Goal: Information Seeking & Learning: Check status

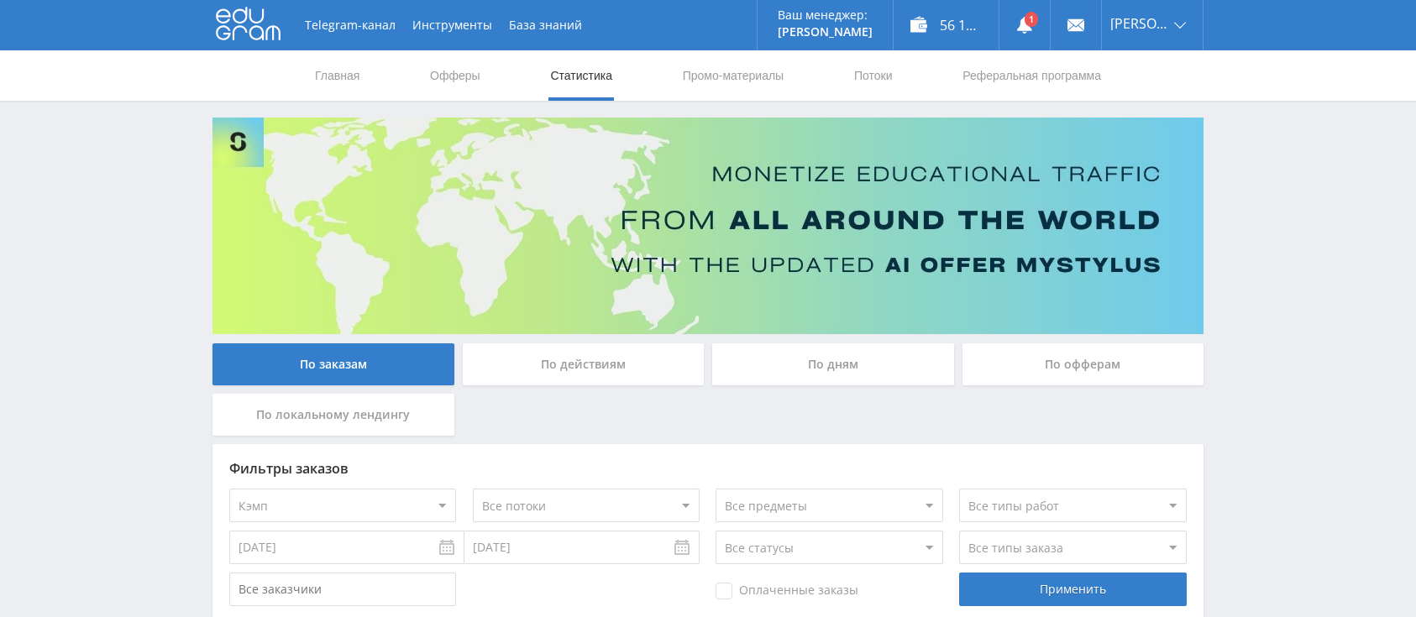
select select "340"
click at [469, 82] on link "Офферы" at bounding box center [455, 75] width 54 height 50
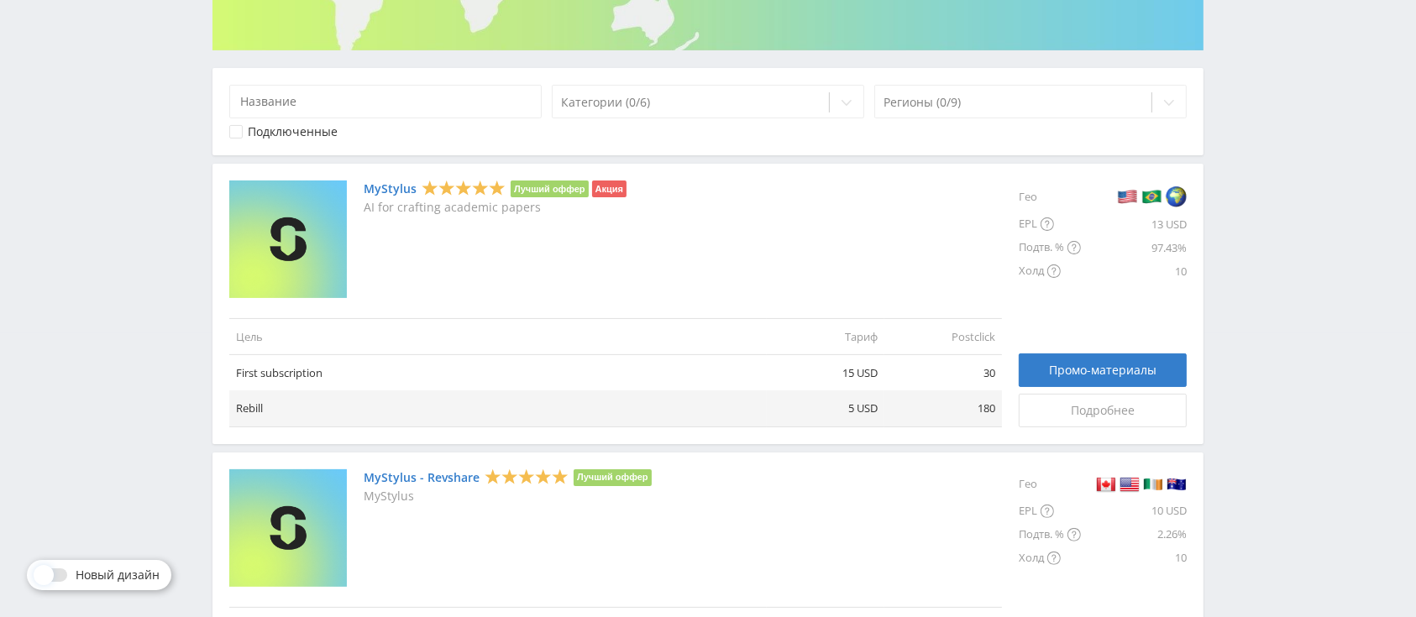
scroll to position [223, 0]
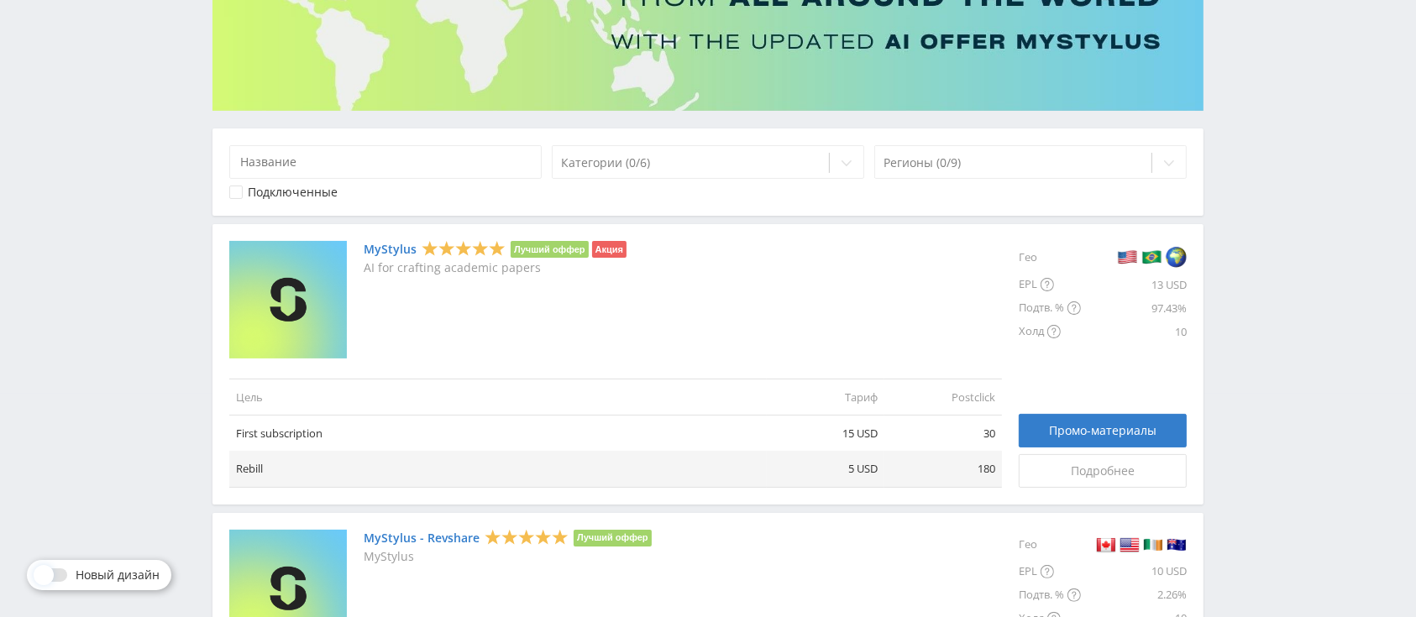
click at [234, 188] on div at bounding box center [235, 192] width 13 height 13
click at [234, 188] on icon at bounding box center [236, 192] width 10 height 10
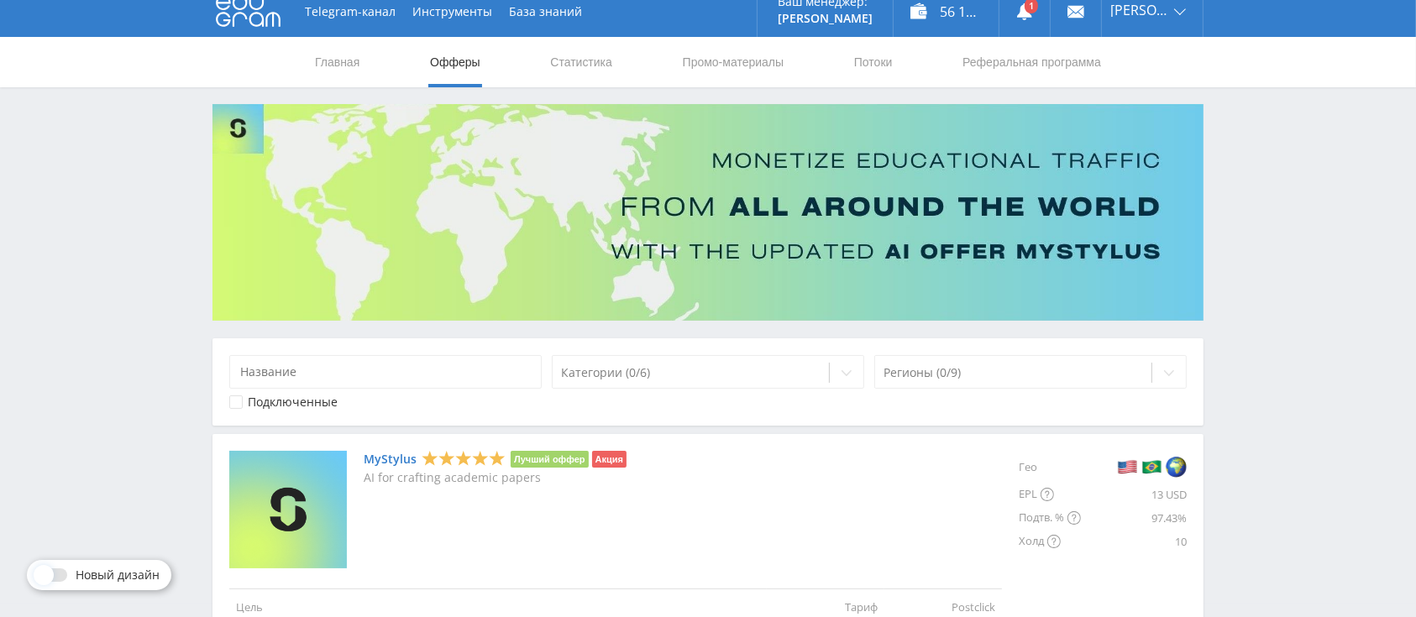
scroll to position [0, 0]
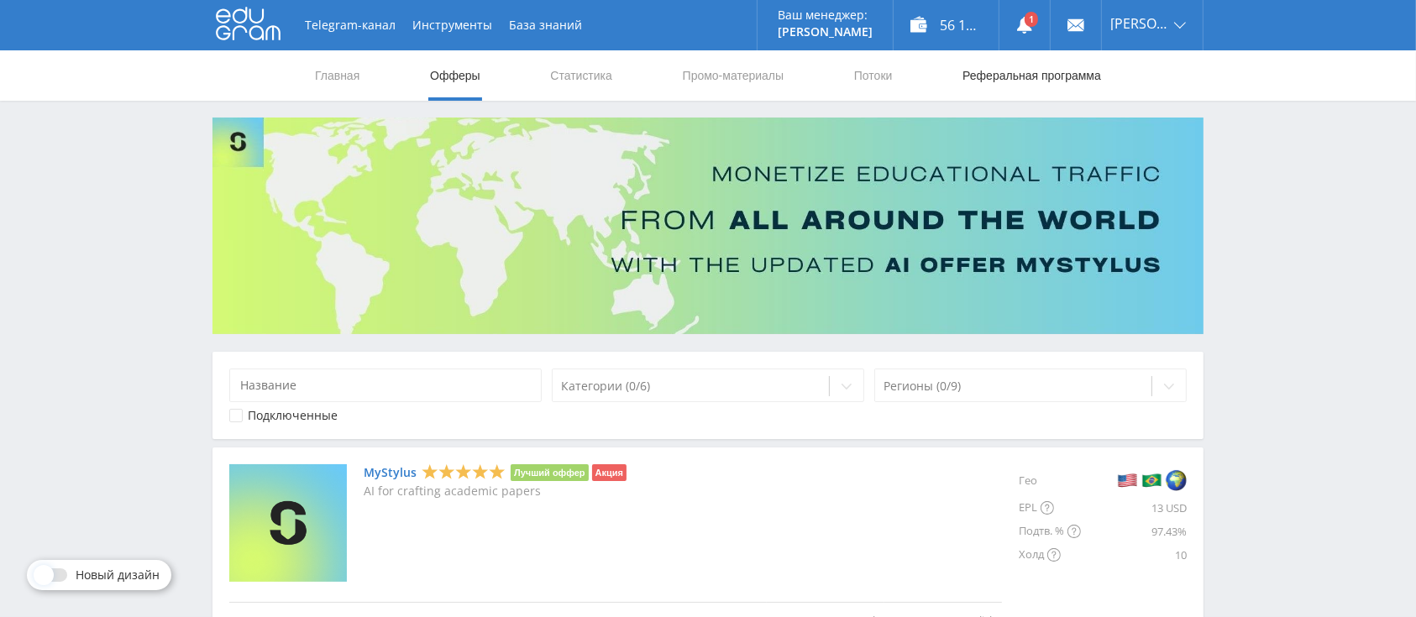
click at [1008, 92] on link "Реферальная программа" at bounding box center [1032, 75] width 142 height 50
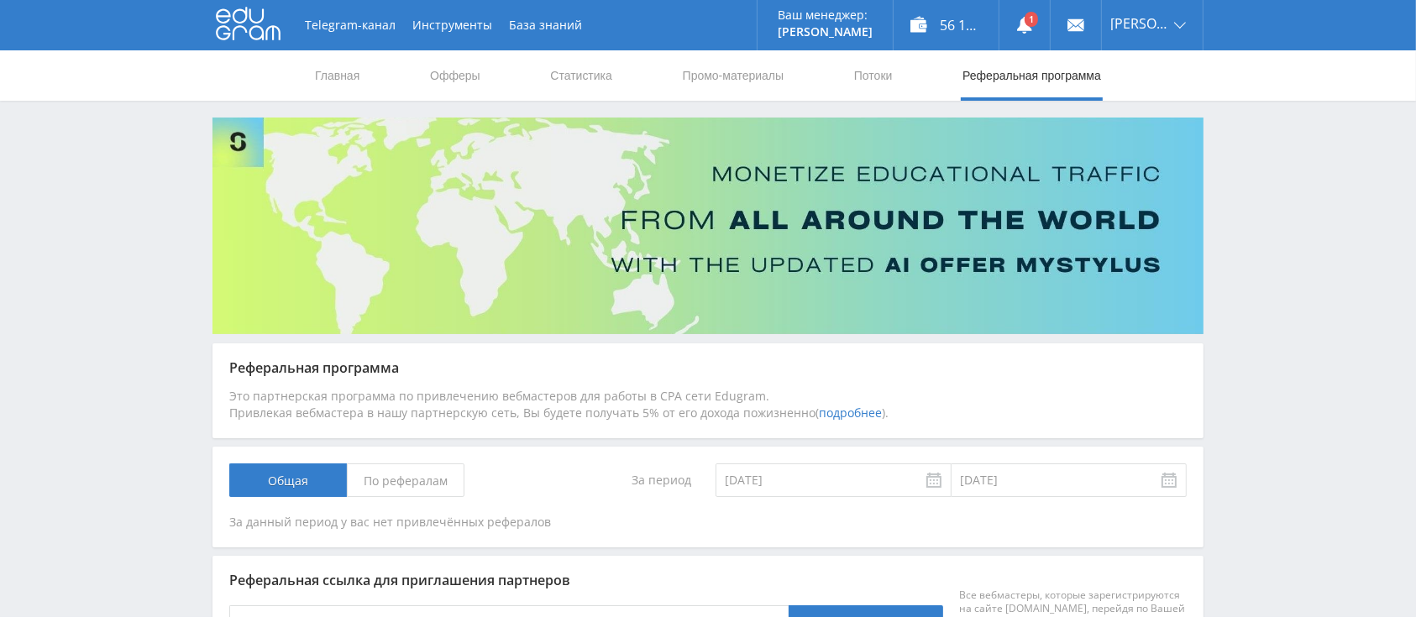
click at [849, 85] on nav "Главная Офферы Статистика Промо-материалы Потоки Реферальная программа" at bounding box center [707, 75] width 789 height 50
click at [867, 81] on link "Потоки" at bounding box center [873, 75] width 42 height 50
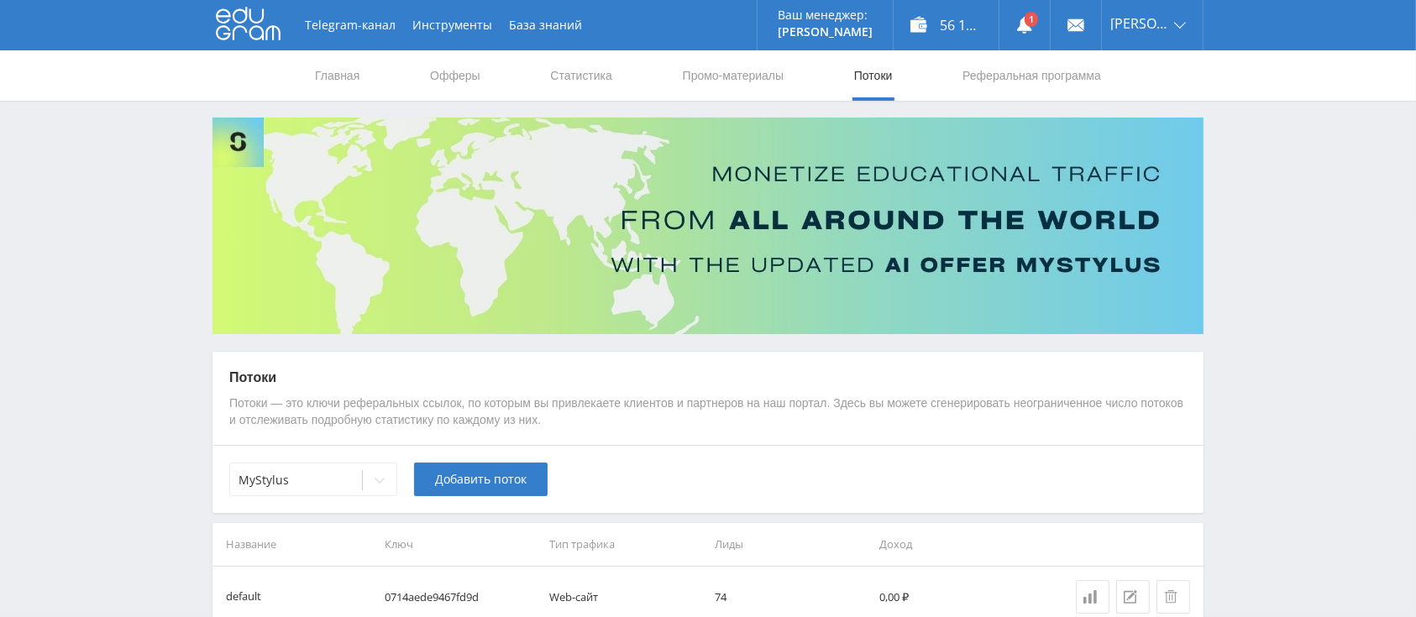
scroll to position [93, 0]
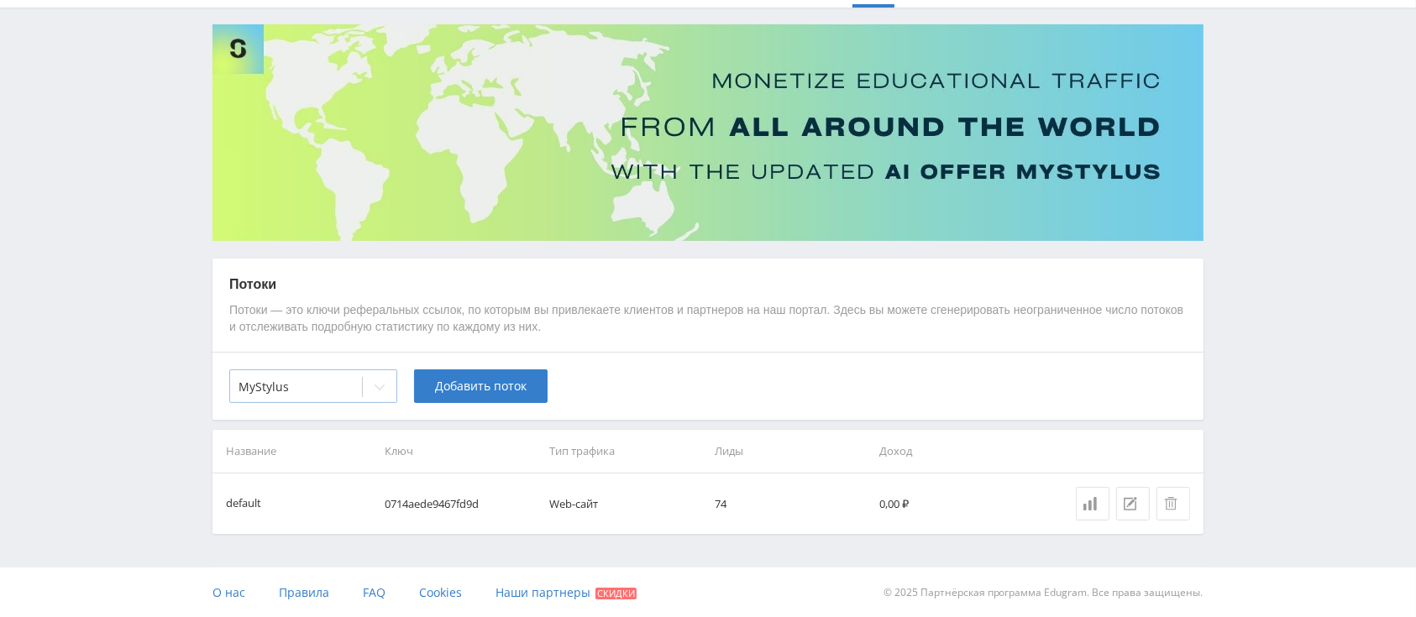
click at [376, 386] on icon at bounding box center [380, 388] width 10 height 6
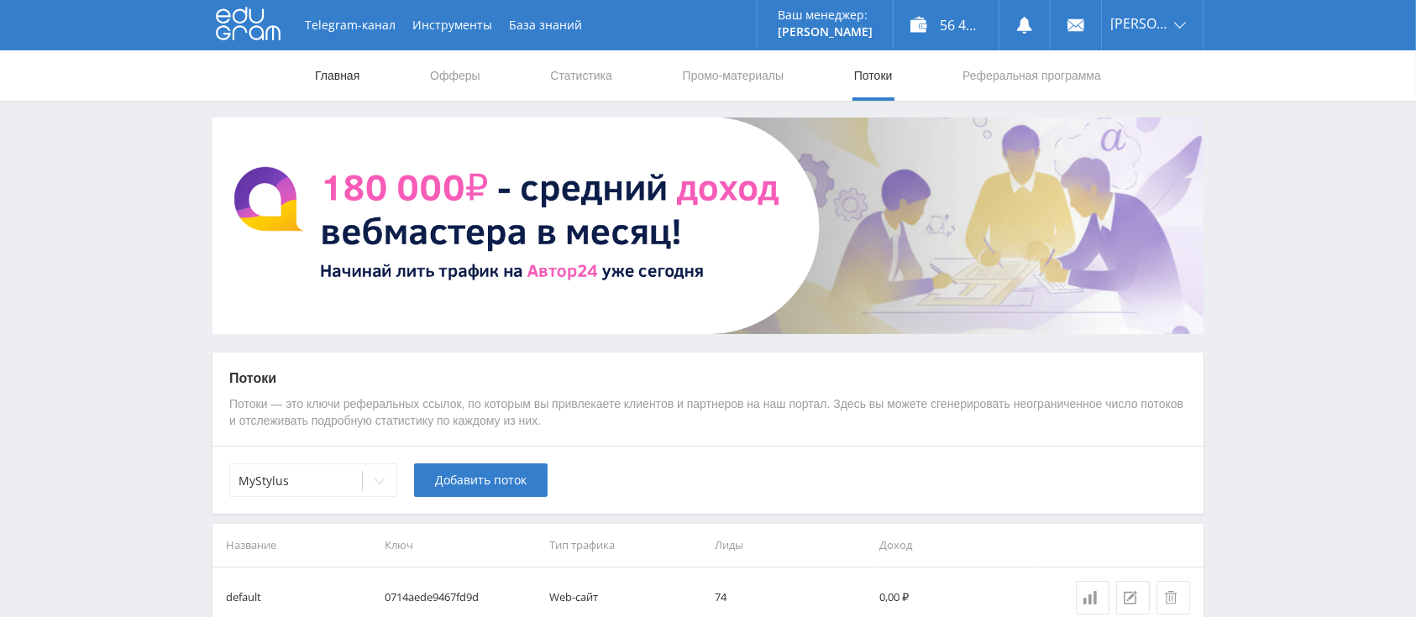
click at [318, 70] on link "Главная" at bounding box center [337, 75] width 48 height 50
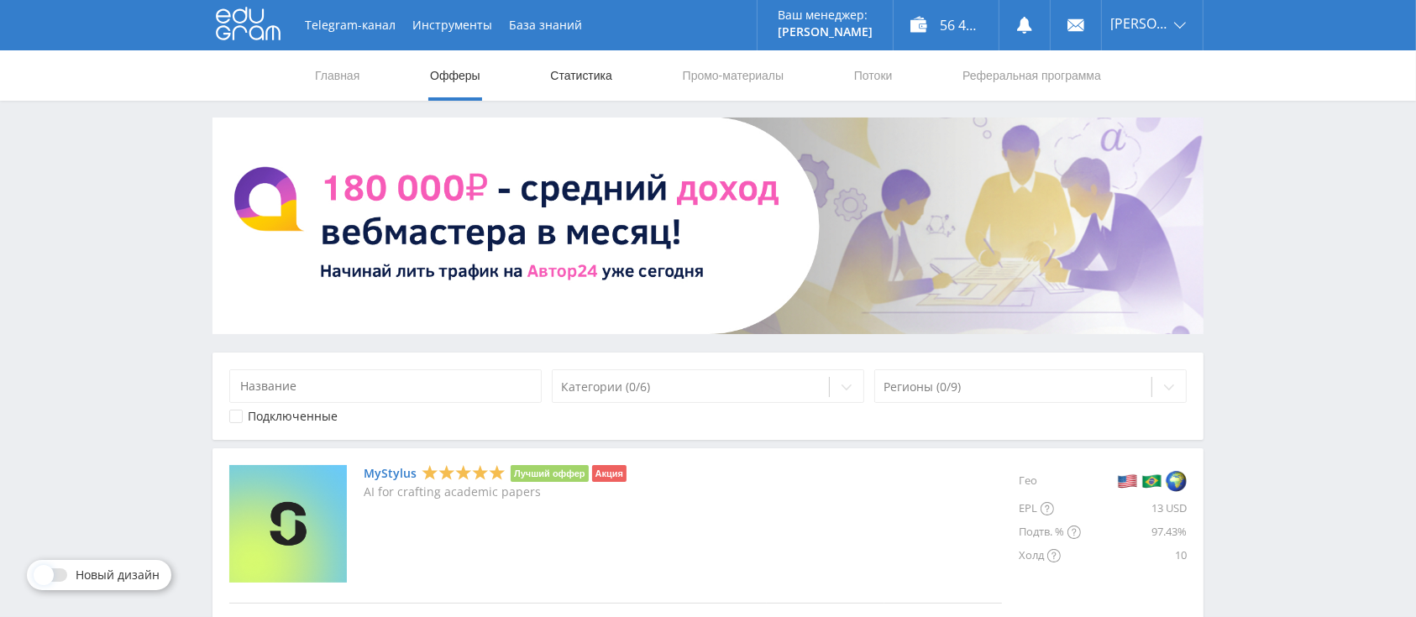
click at [580, 80] on link "Статистика" at bounding box center [580, 75] width 65 height 50
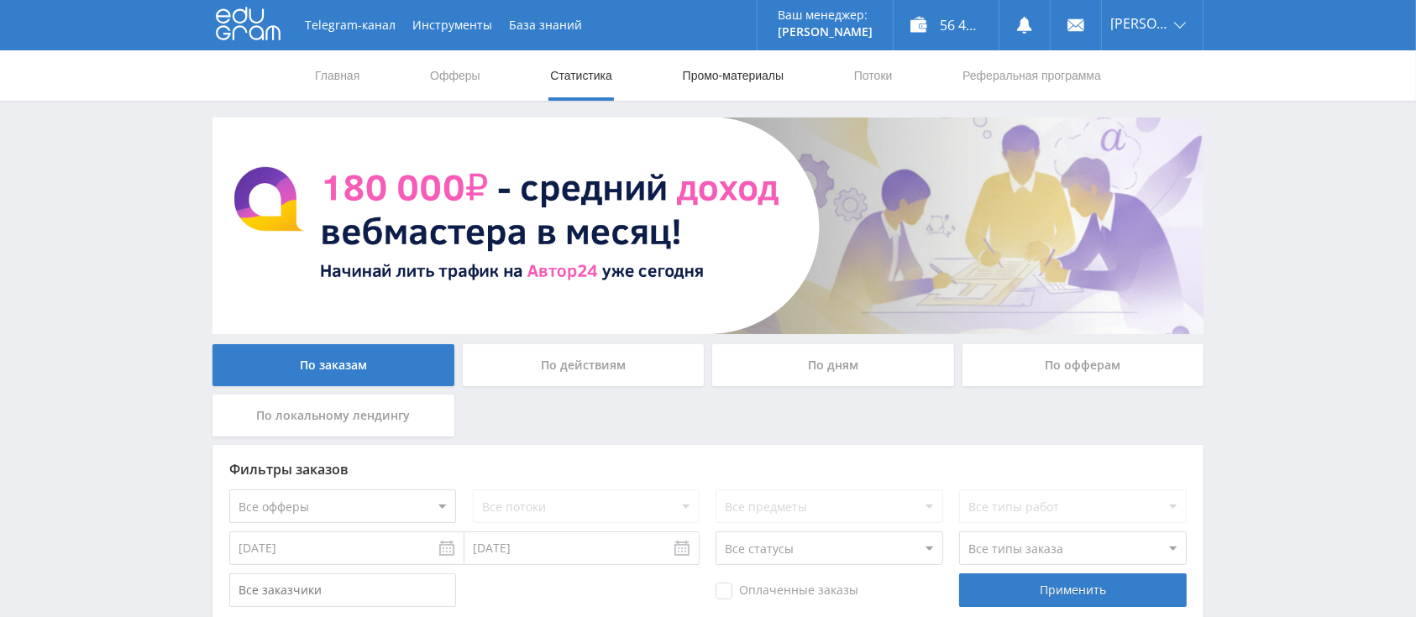
click at [769, 84] on link "Промо-материалы" at bounding box center [733, 75] width 104 height 50
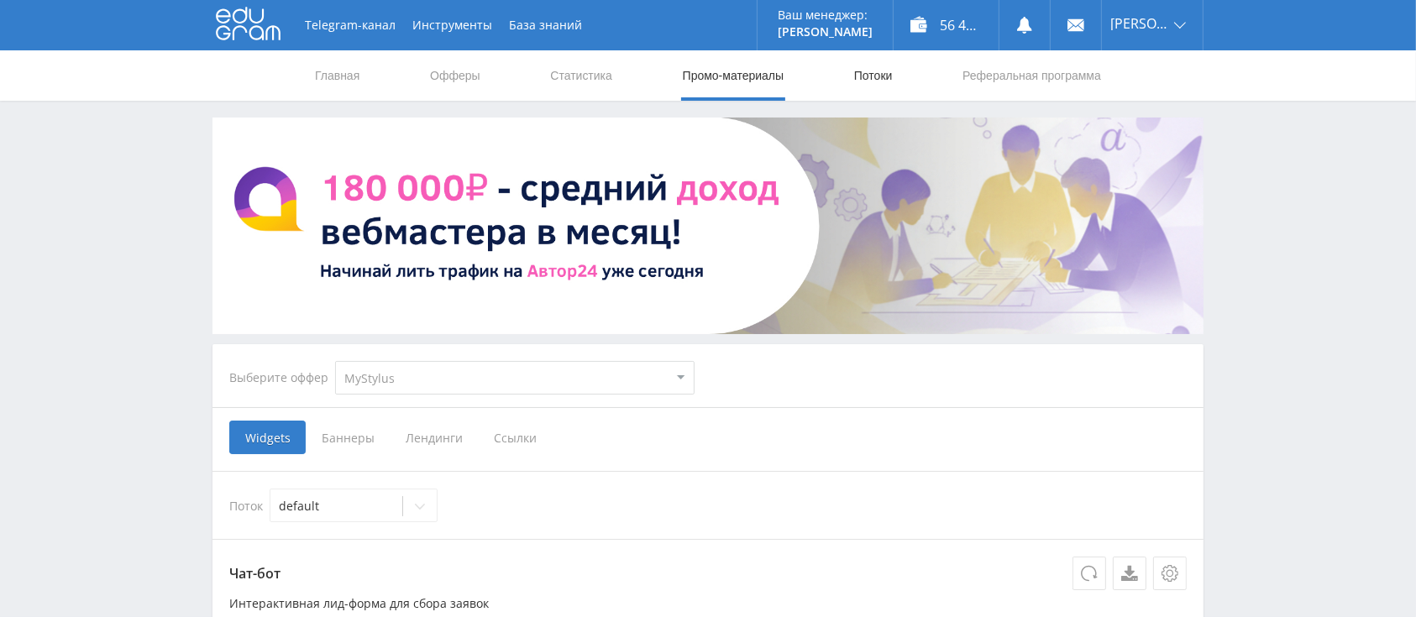
click at [885, 86] on link "Потоки" at bounding box center [873, 75] width 42 height 50
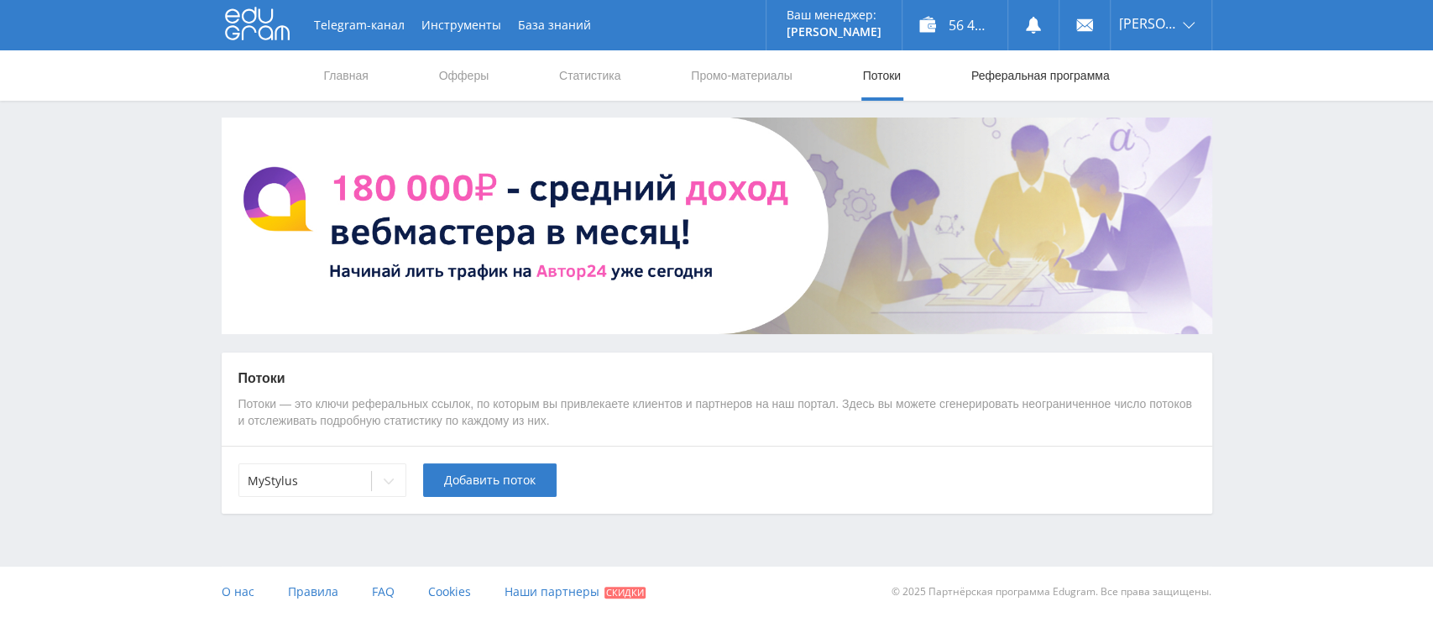
click at [1057, 83] on link "Реферальная программа" at bounding box center [1041, 75] width 142 height 50
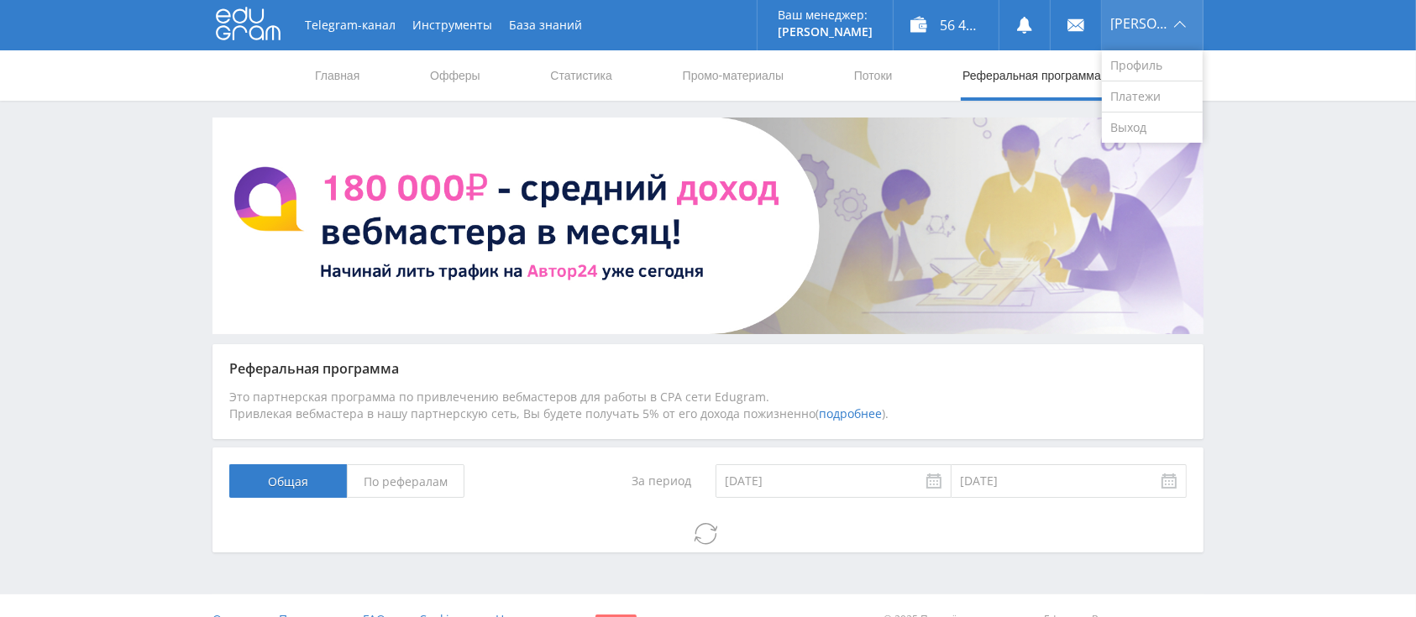
click at [1140, 17] on span "[PERSON_NAME]" at bounding box center [1139, 23] width 59 height 13
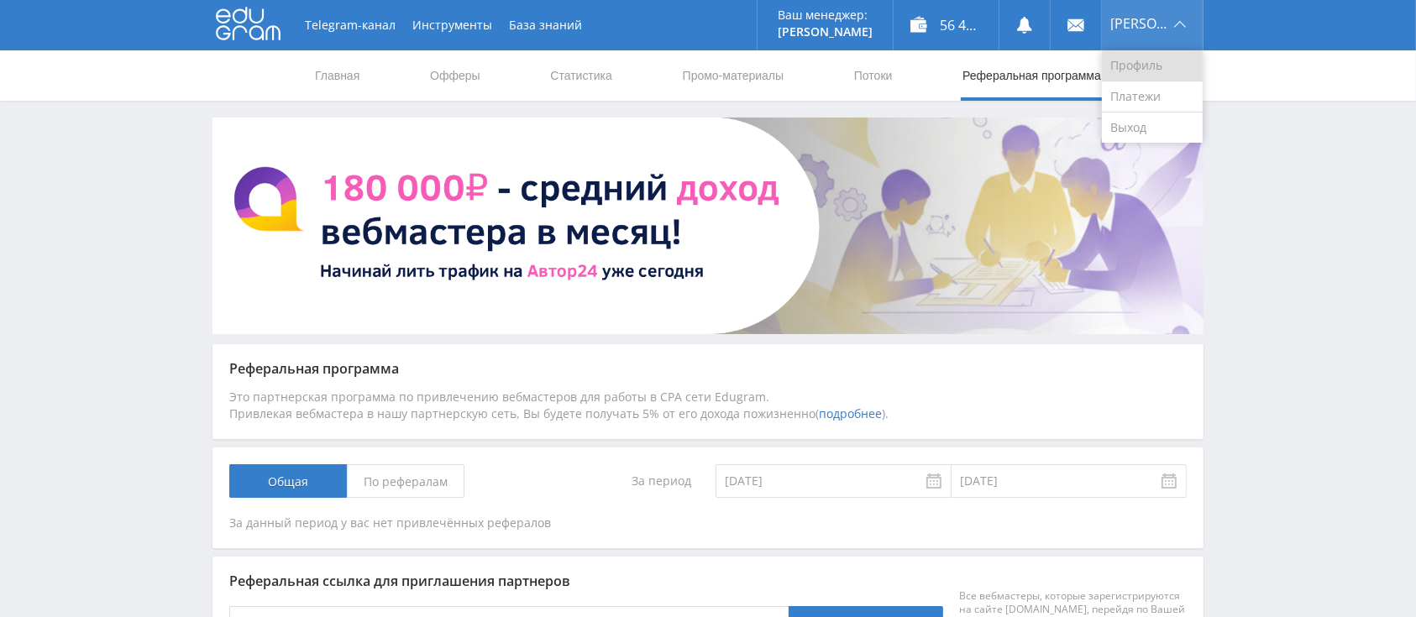
click at [1153, 66] on link "Профиль" at bounding box center [1152, 65] width 101 height 31
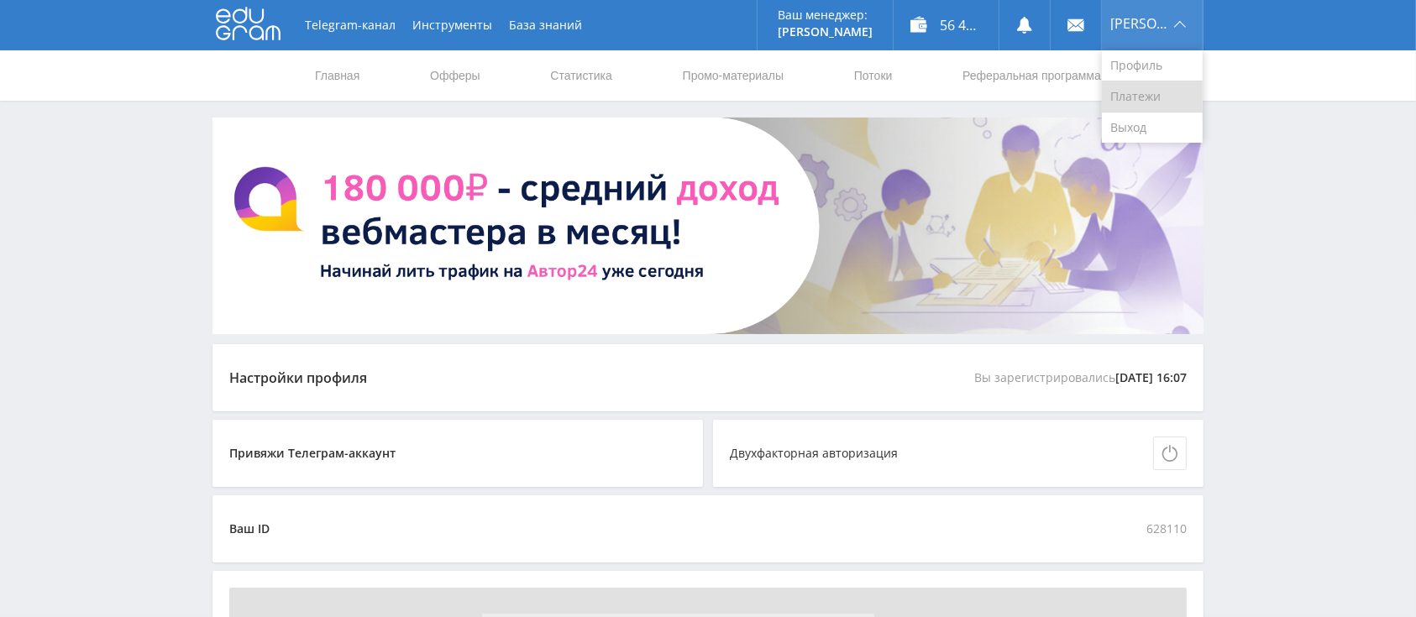
click at [1145, 86] on link "Платежи" at bounding box center [1152, 96] width 101 height 31
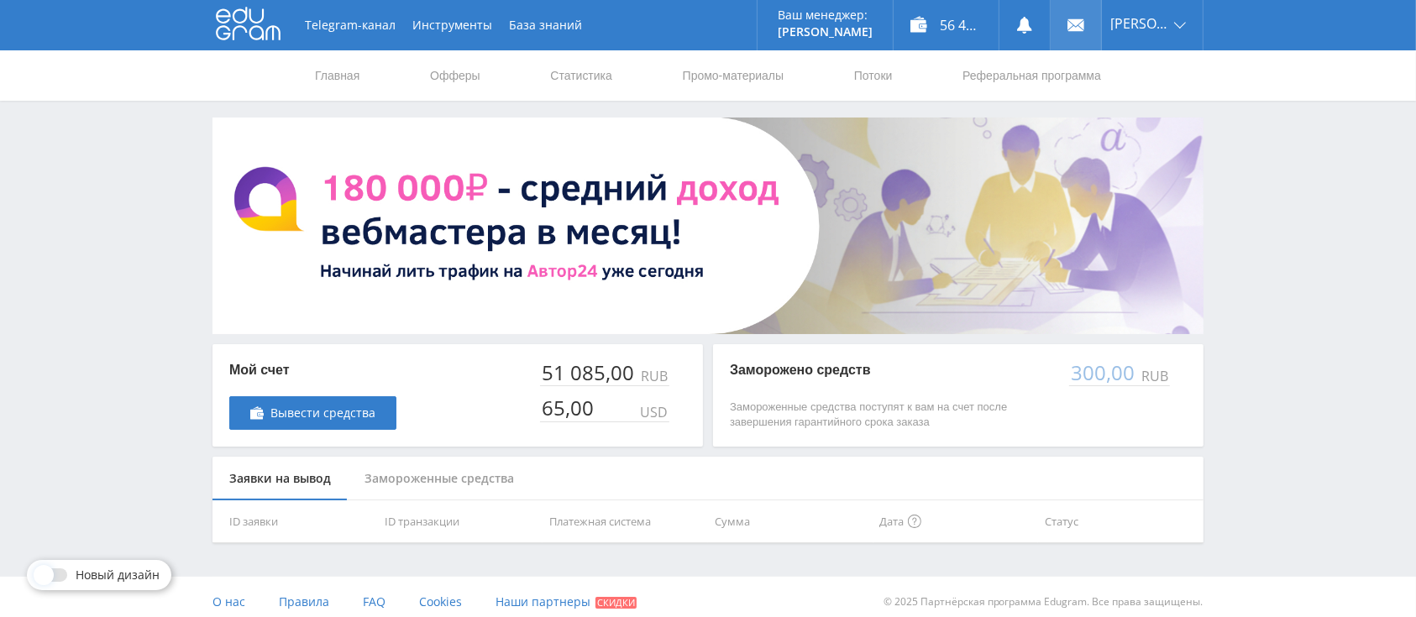
click at [1093, 34] on link at bounding box center [1075, 25] width 50 height 50
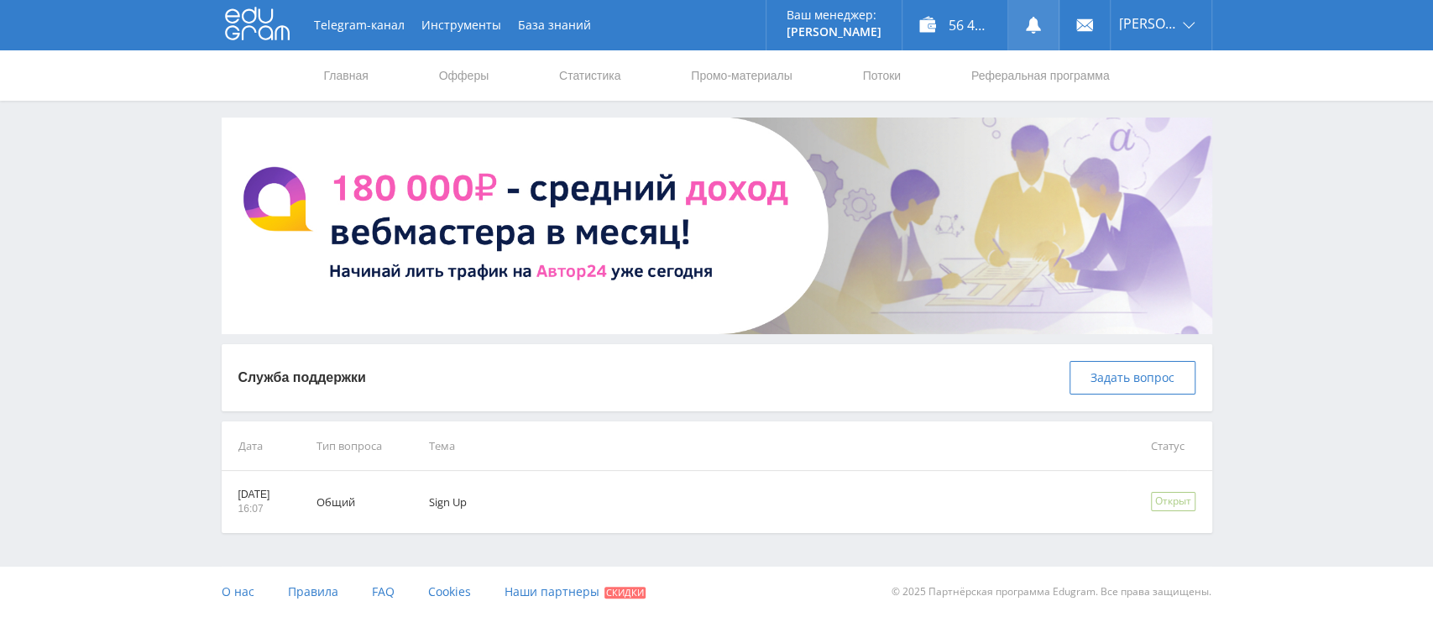
click at [1059, 29] on link at bounding box center [1033, 25] width 50 height 50
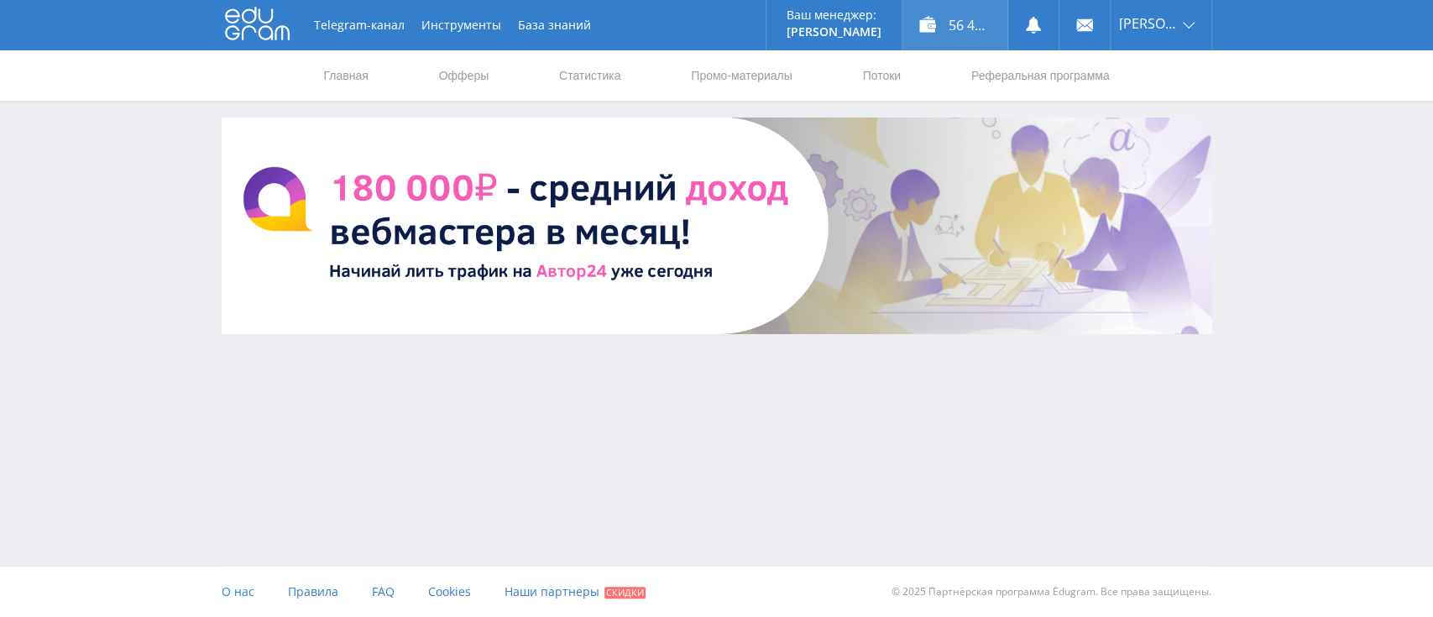
click at [958, 26] on div "56 431,41 ₽" at bounding box center [955, 25] width 105 height 50
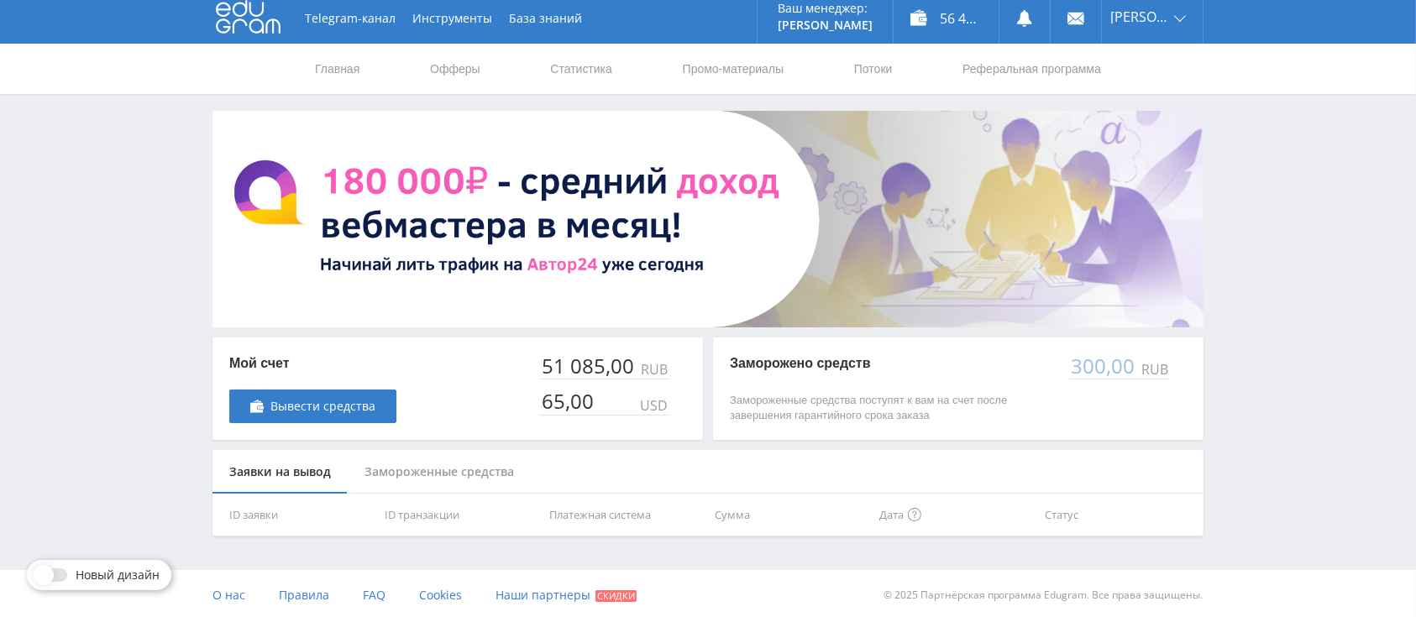
scroll to position [9, 0]
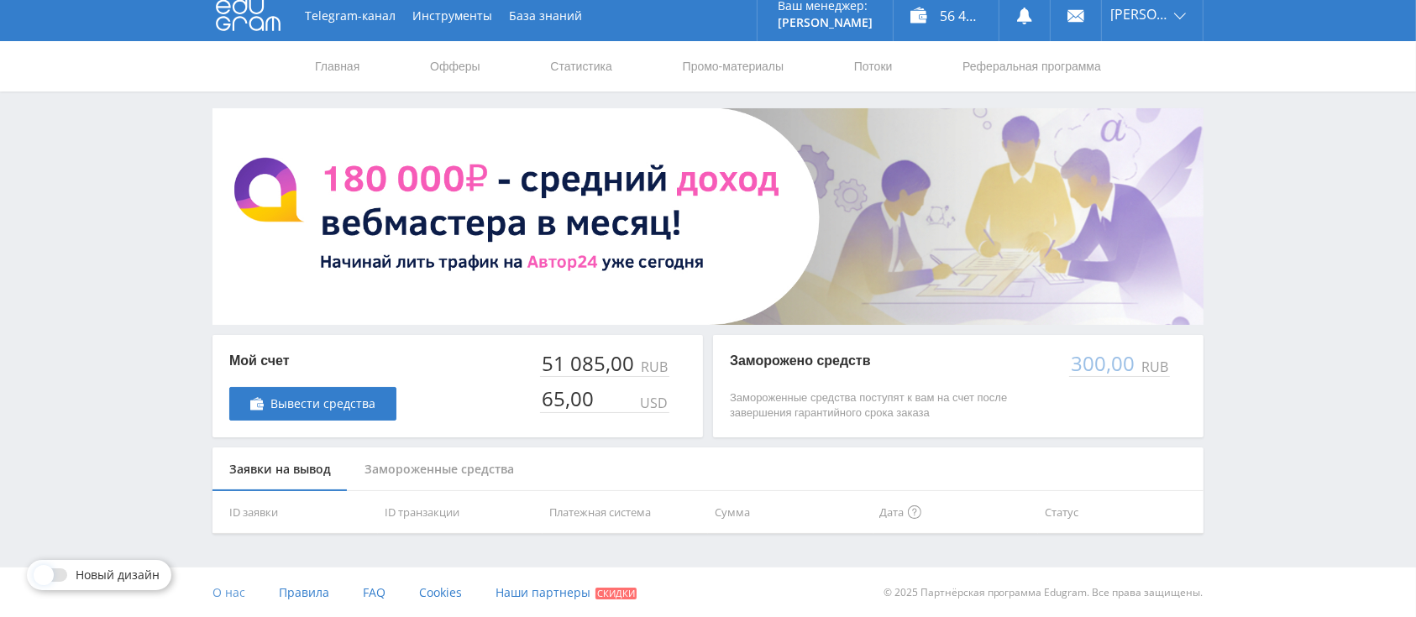
click at [231, 591] on span "О нас" at bounding box center [228, 592] width 33 height 16
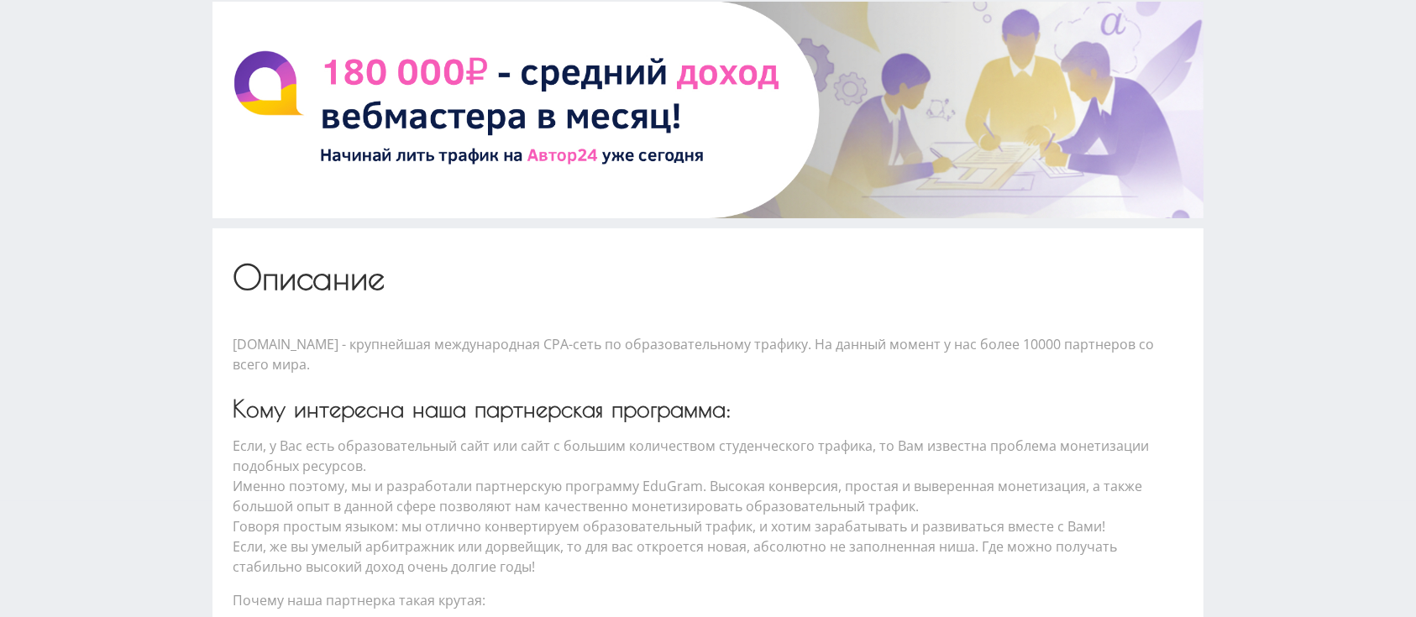
scroll to position [807, 0]
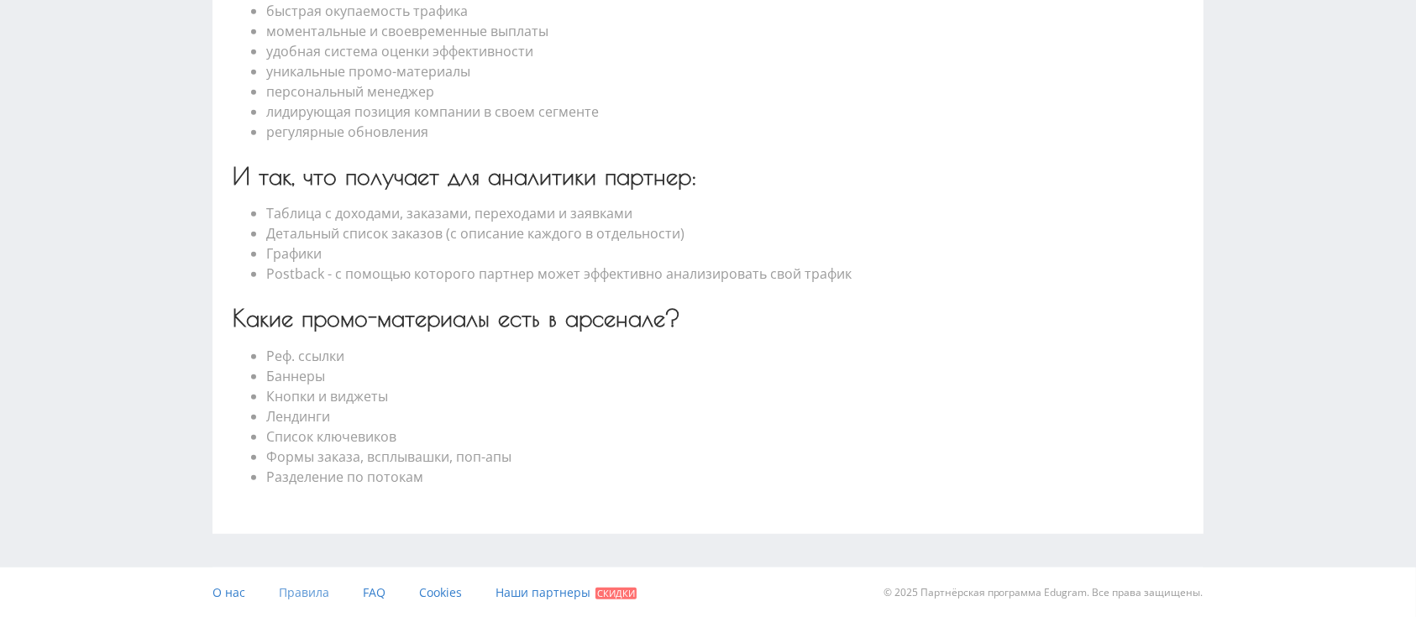
click at [300, 588] on span "Правила" at bounding box center [304, 592] width 50 height 16
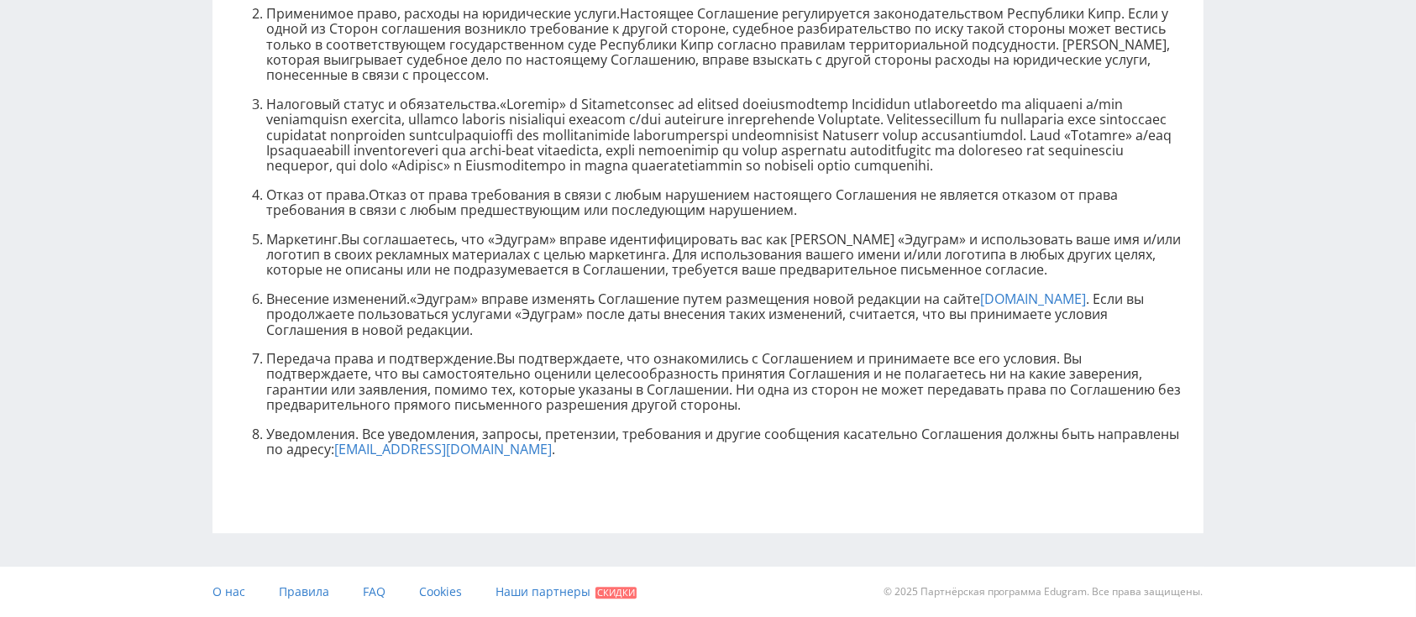
scroll to position [4957, 0]
click at [381, 589] on span "FAQ" at bounding box center [374, 592] width 23 height 16
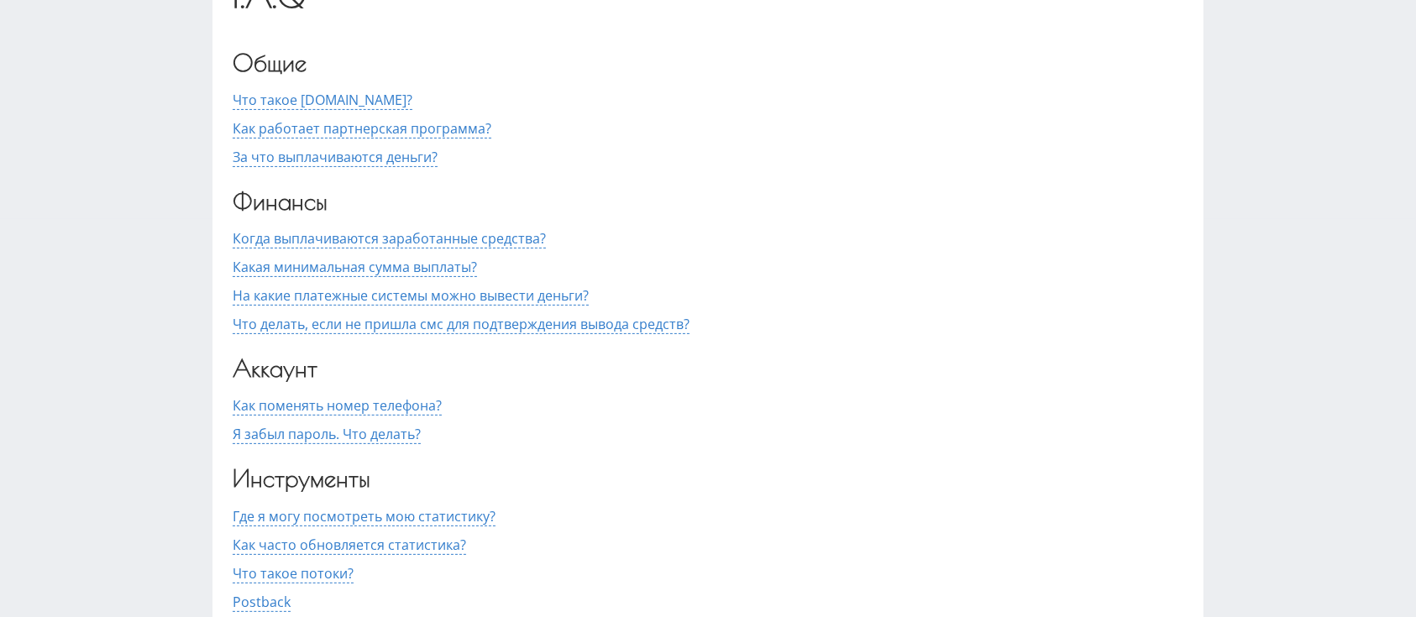
scroll to position [510, 0]
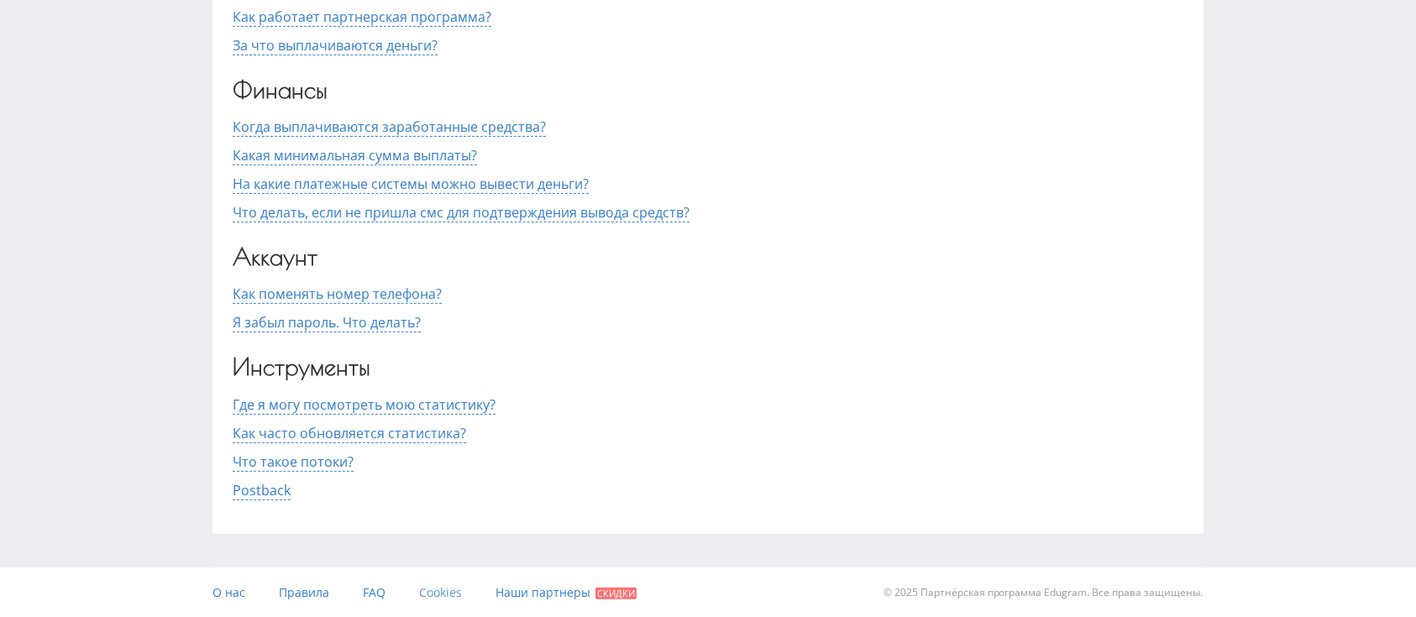
click at [450, 587] on span "Cookies" at bounding box center [440, 592] width 43 height 16
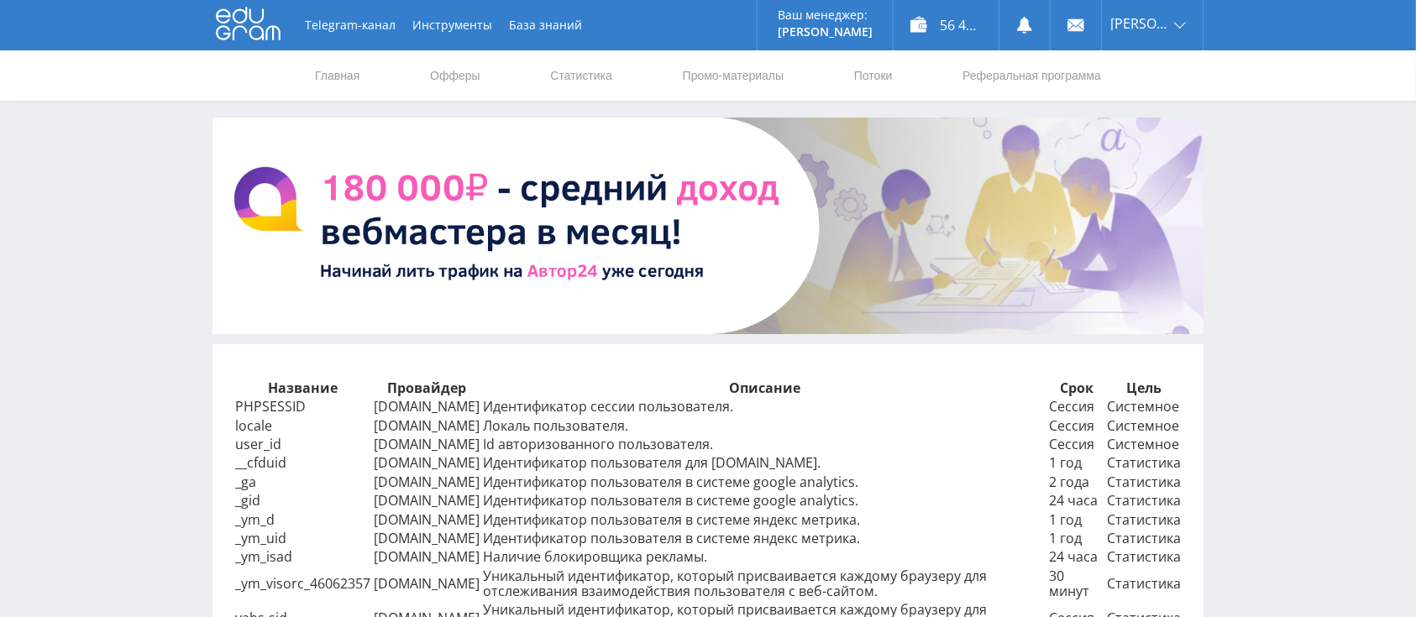
scroll to position [235, 0]
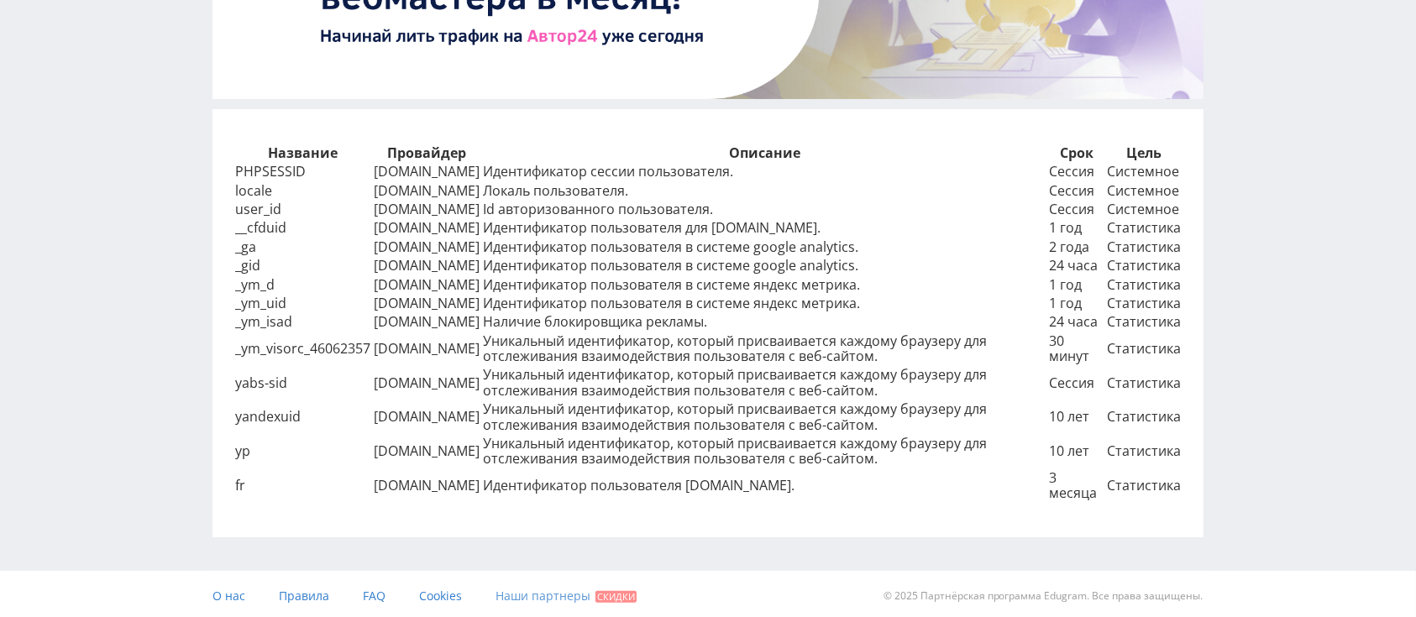
click at [571, 579] on link "Наши партнеры Скидки" at bounding box center [565, 596] width 141 height 50
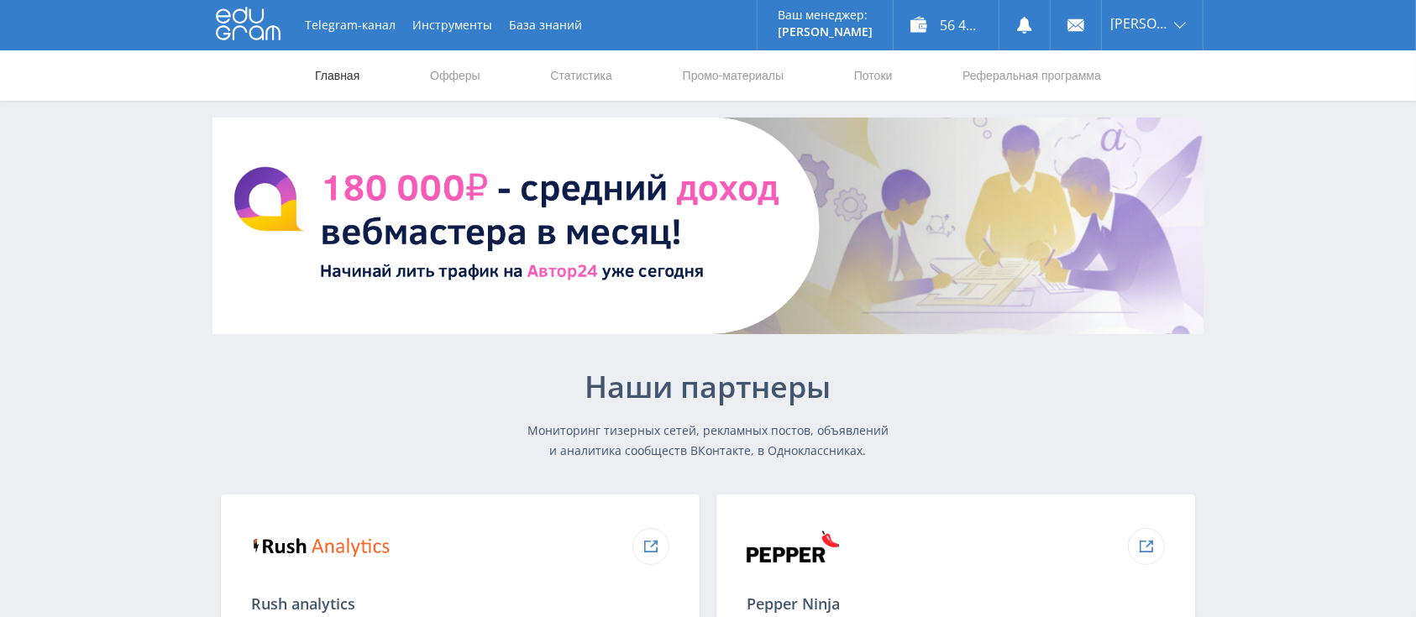
click at [337, 71] on link "Главная" at bounding box center [337, 75] width 48 height 50
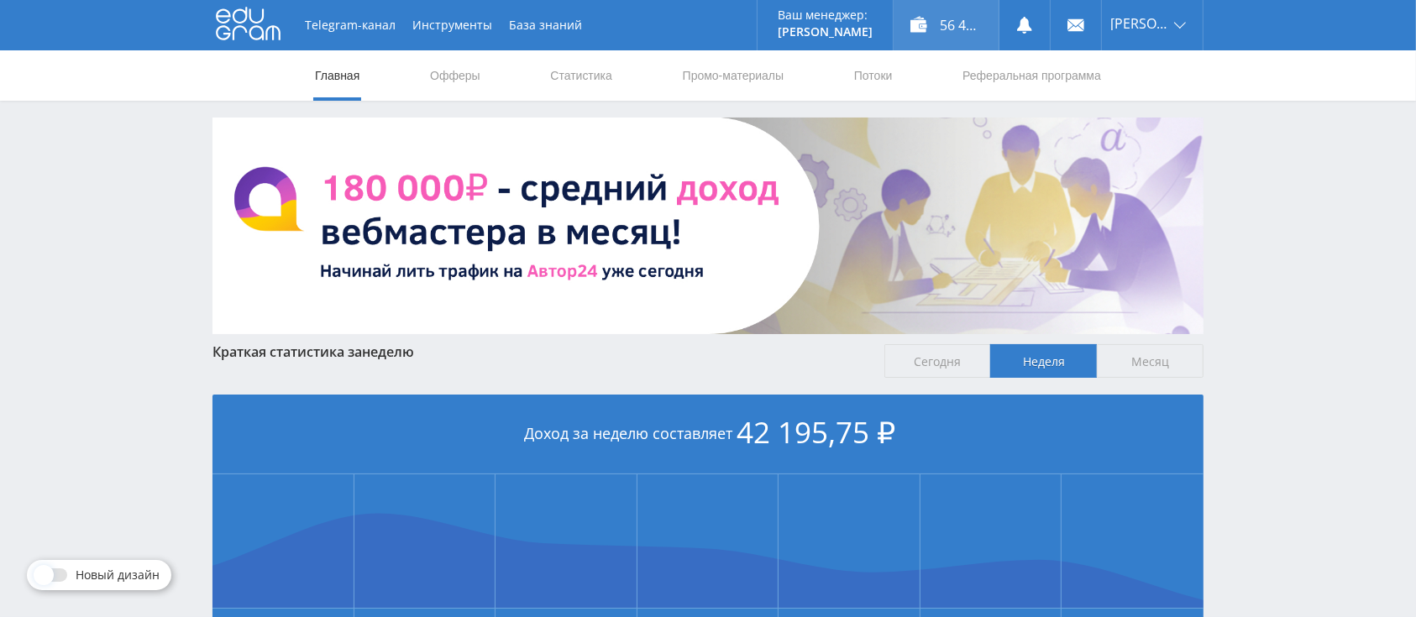
click at [957, 24] on div "56 431,41 ₽" at bounding box center [945, 25] width 105 height 50
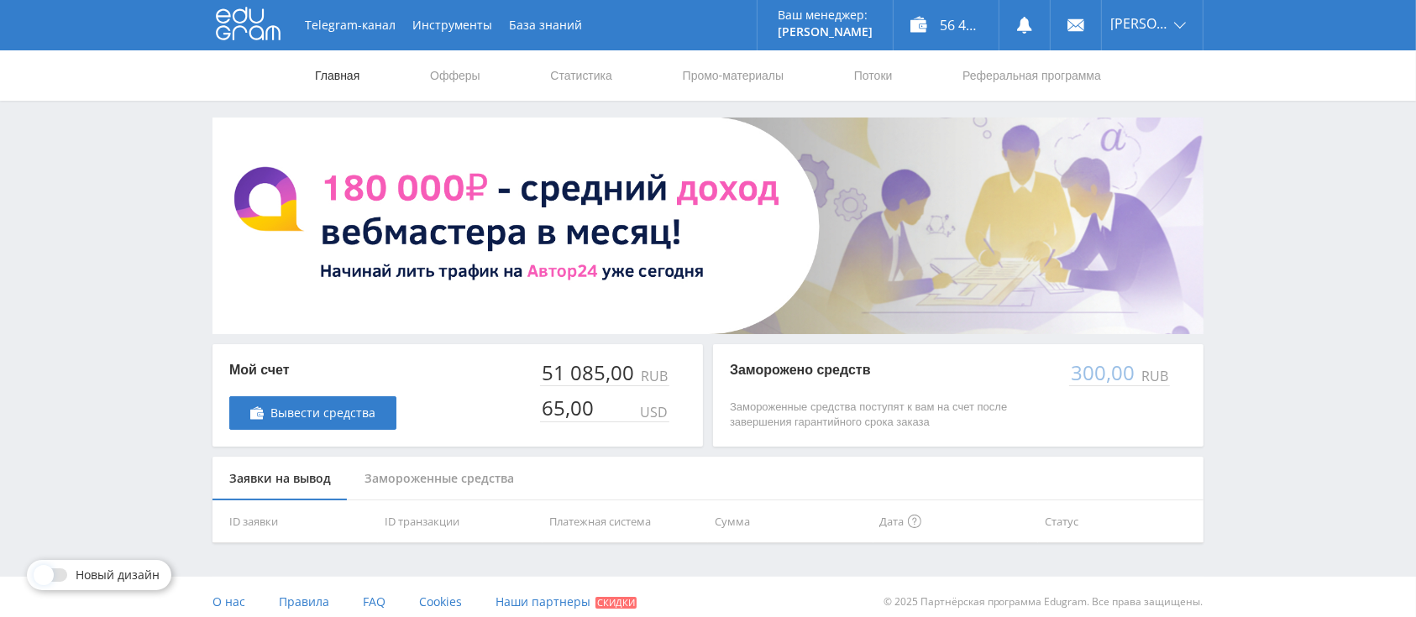
click at [328, 82] on link "Главная" at bounding box center [337, 75] width 48 height 50
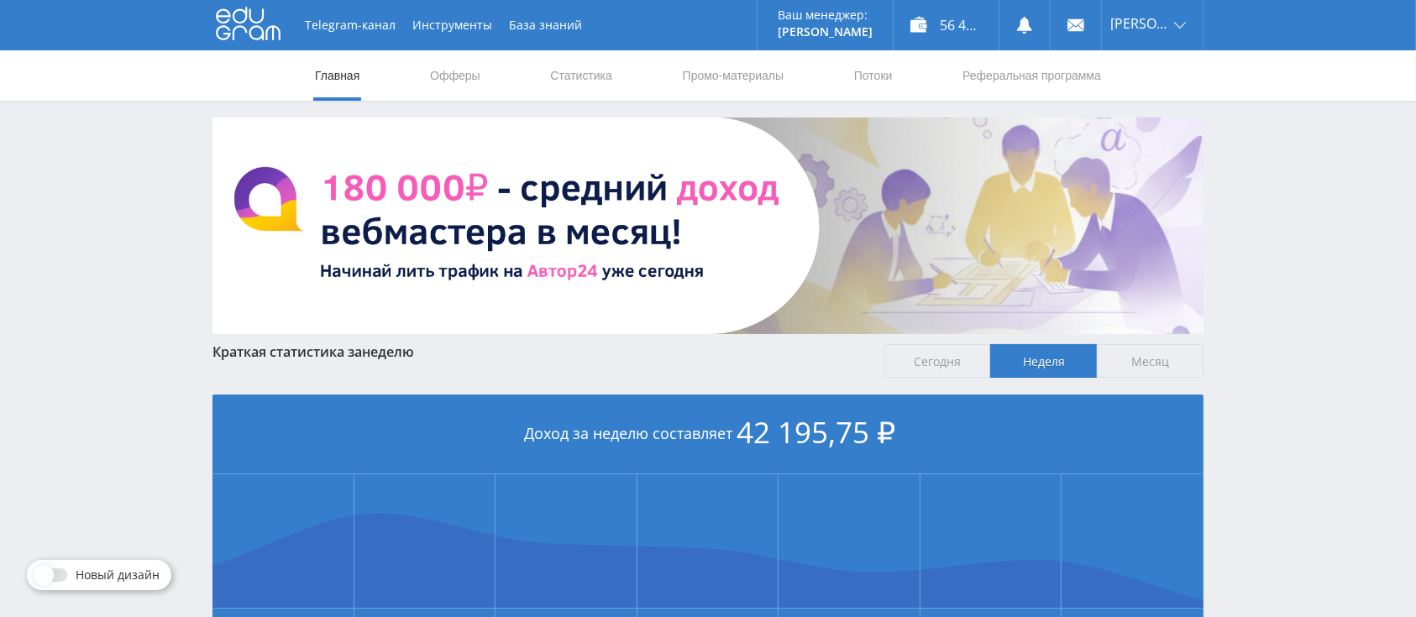
click at [1125, 368] on span "Месяц" at bounding box center [1150, 361] width 107 height 34
click at [0, 0] on input "Месяц" at bounding box center [0, 0] width 0 height 0
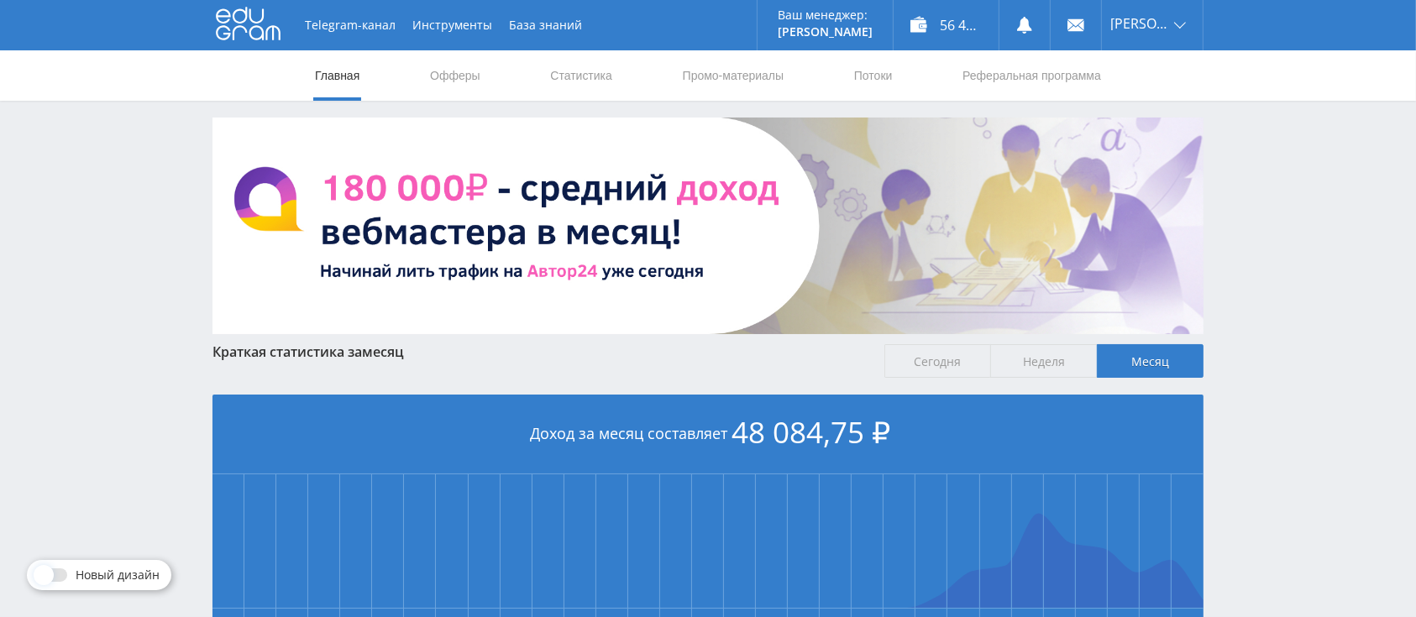
click at [936, 354] on span "Сегодня" at bounding box center [937, 361] width 107 height 34
click at [0, 0] on input "Сегодня" at bounding box center [0, 0] width 0 height 0
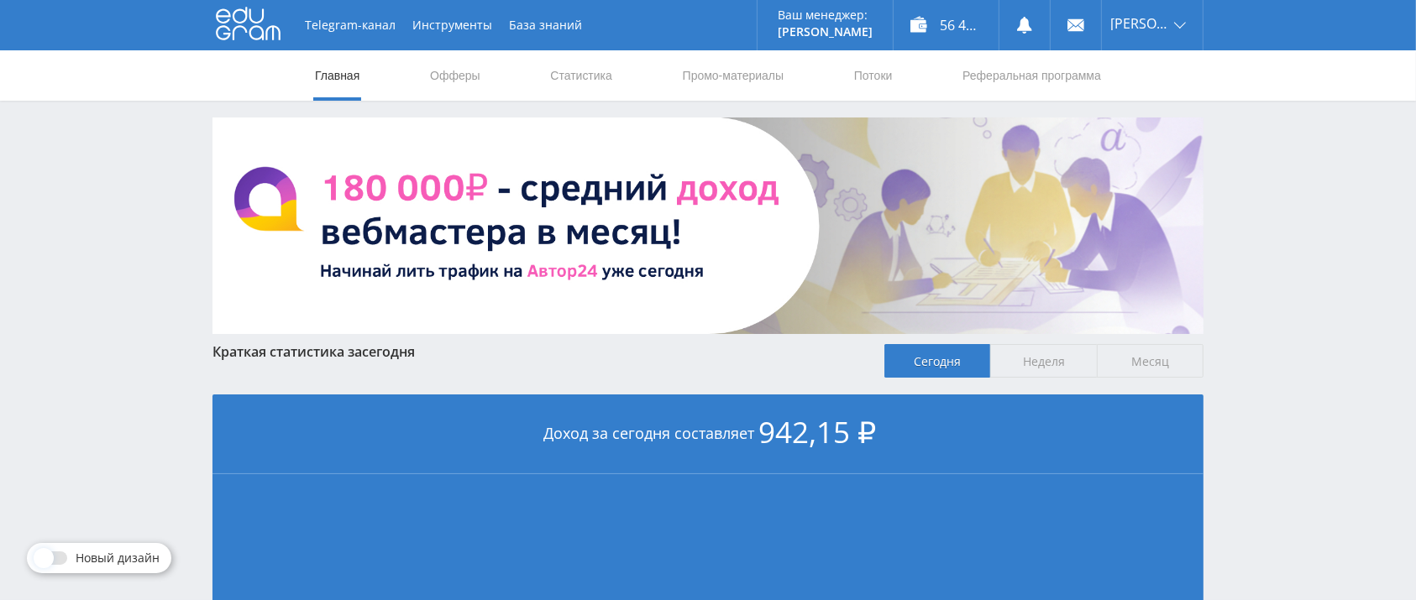
click at [1153, 354] on span "Месяц" at bounding box center [1150, 361] width 107 height 34
click at [0, 0] on input "Месяц" at bounding box center [0, 0] width 0 height 0
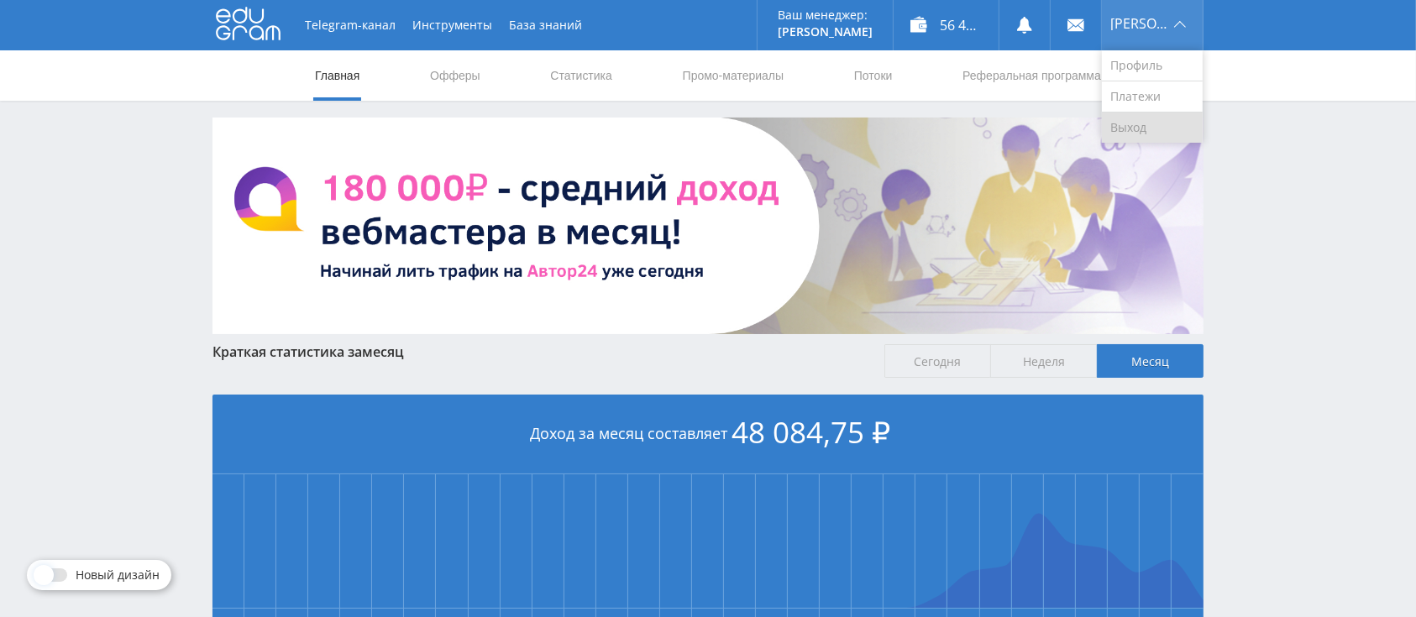
click at [1144, 131] on link "Выход" at bounding box center [1152, 128] width 101 height 30
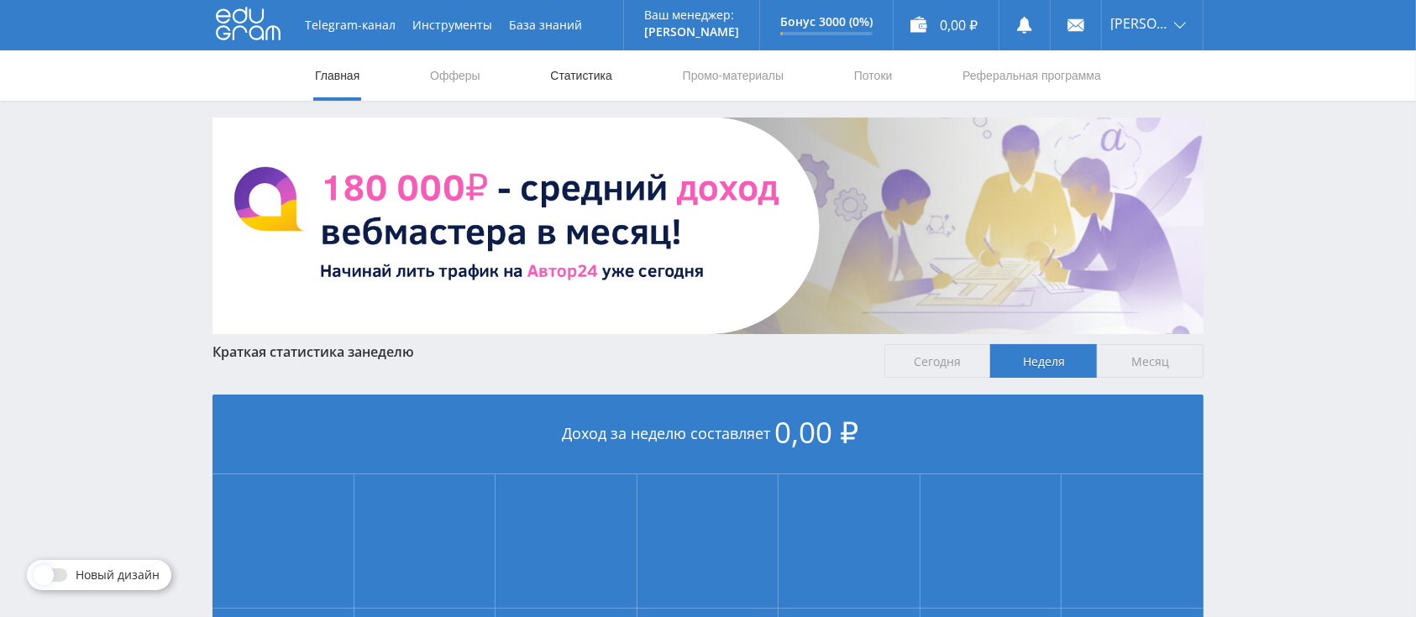
click at [602, 93] on link "Статистика" at bounding box center [580, 75] width 65 height 50
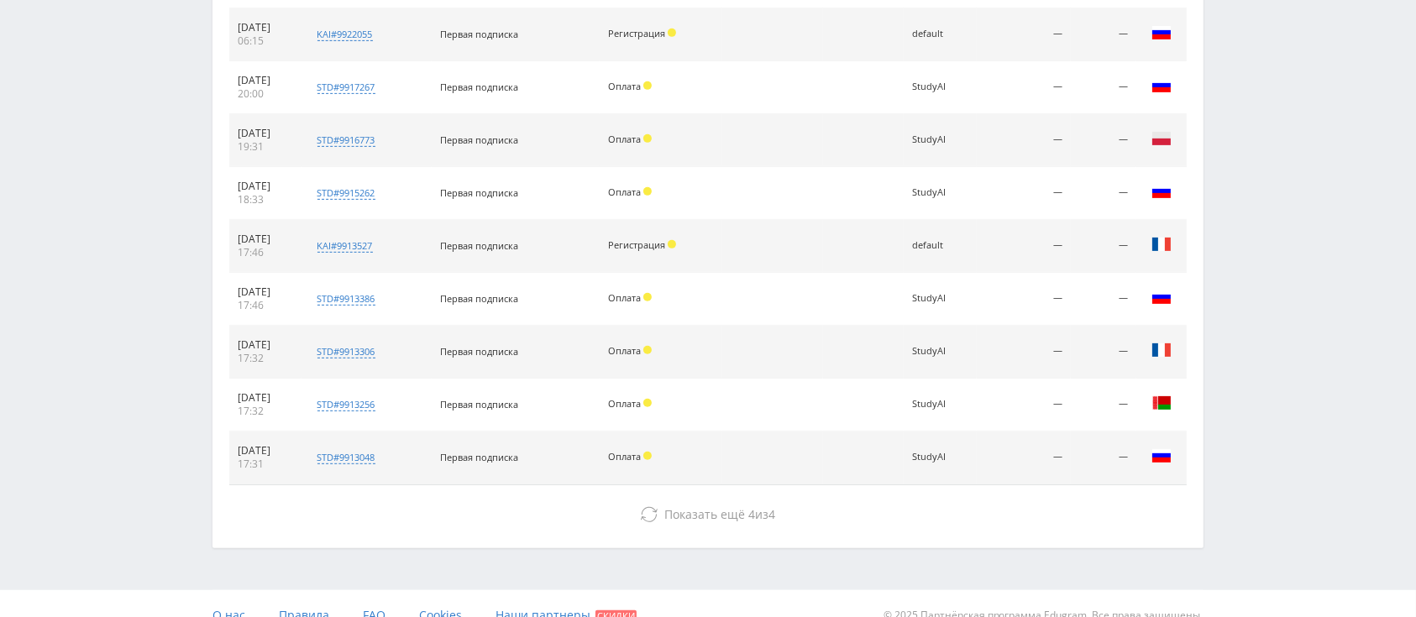
scroll to position [792, 0]
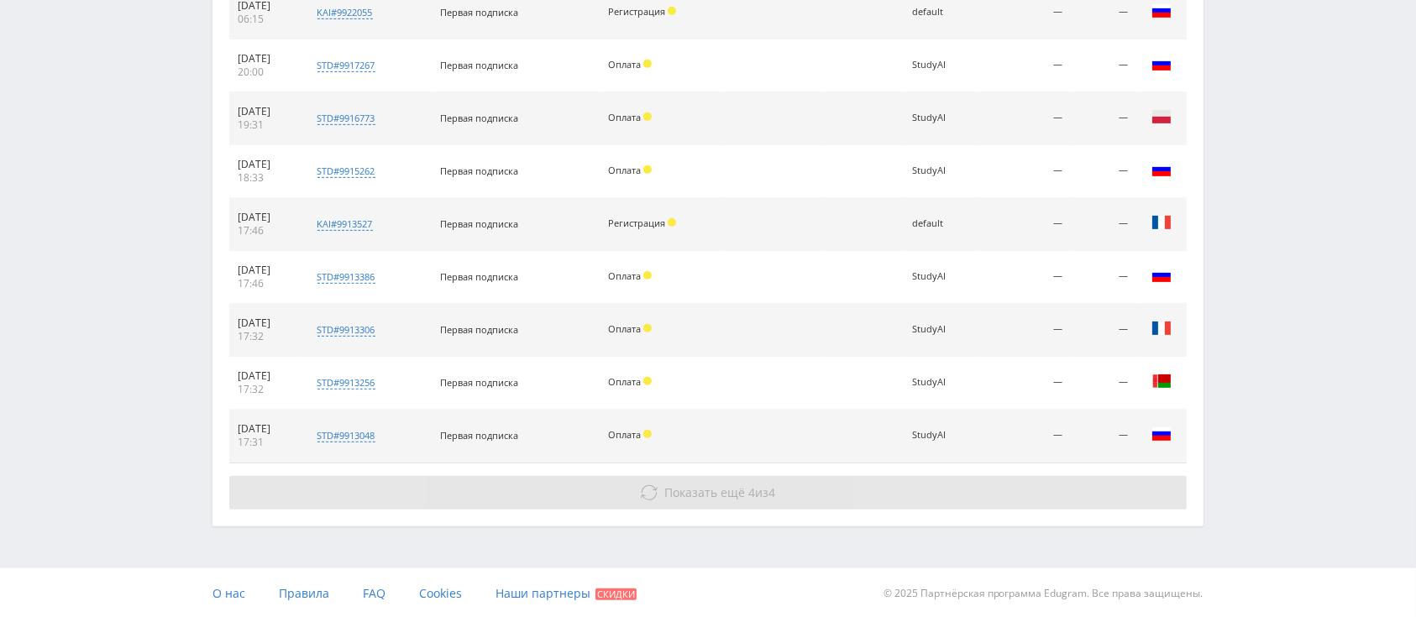
click at [752, 501] on button "Показать ещё 4 из 4" at bounding box center [707, 493] width 957 height 34
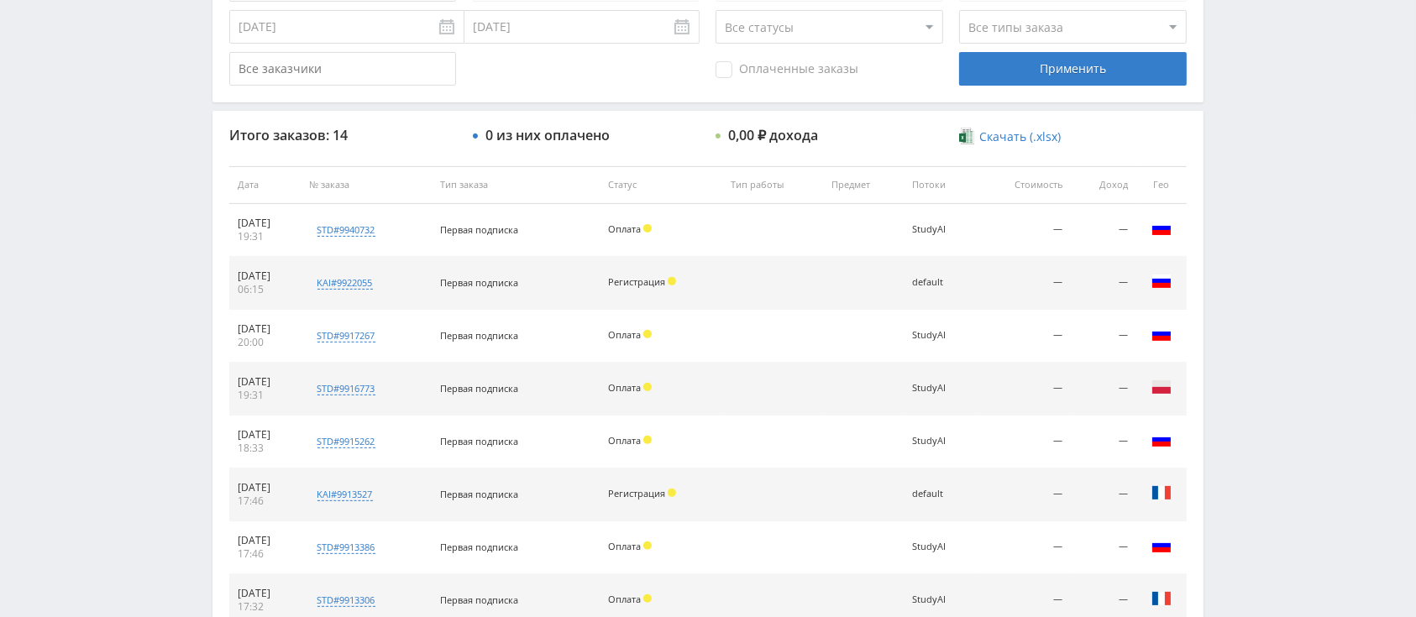
scroll to position [0, 0]
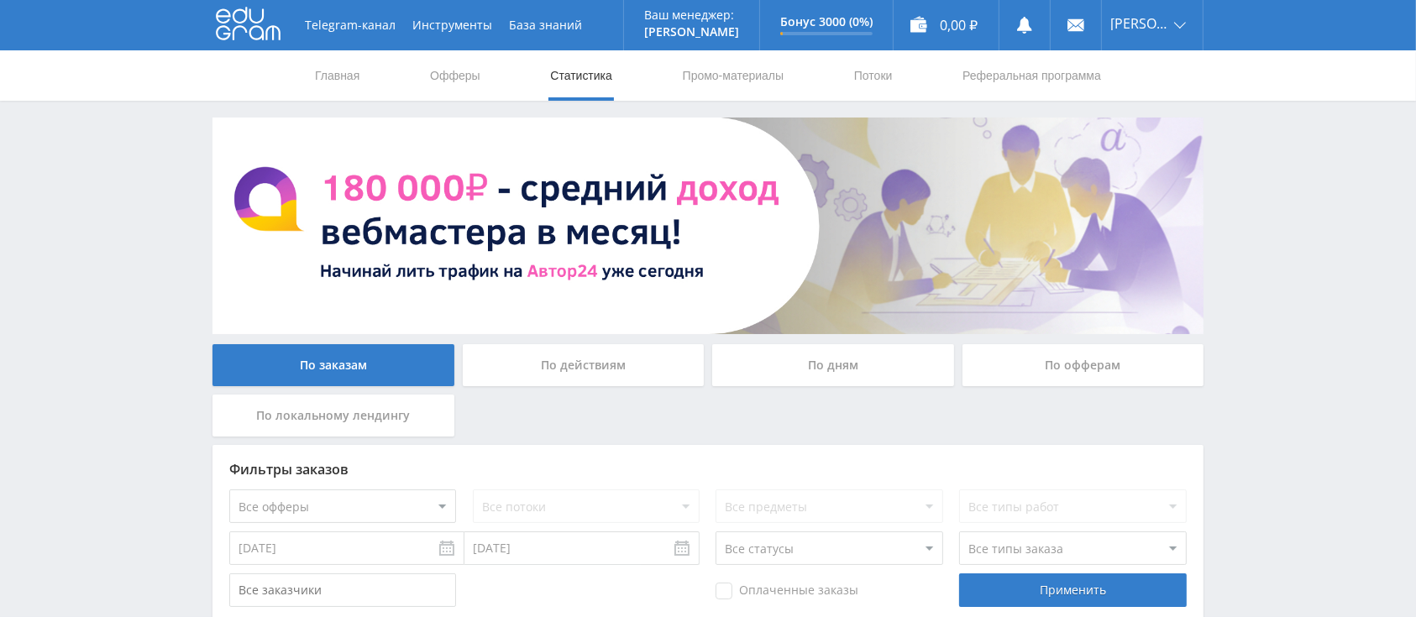
click at [547, 369] on div "По действиям" at bounding box center [584, 365] width 242 height 42
click at [0, 0] on input "По действиям" at bounding box center [0, 0] width 0 height 0
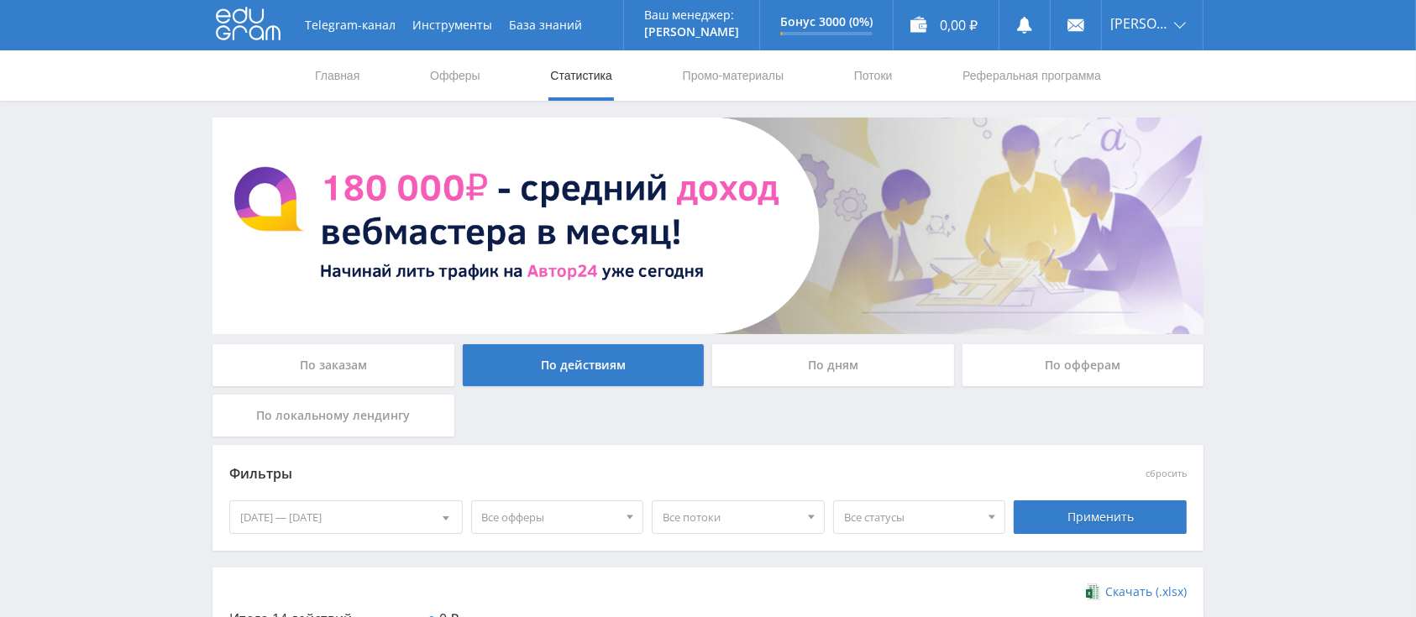
click at [798, 381] on div "По дням" at bounding box center [833, 365] width 242 height 42
click at [0, 0] on input "По дням" at bounding box center [0, 0] width 0 height 0
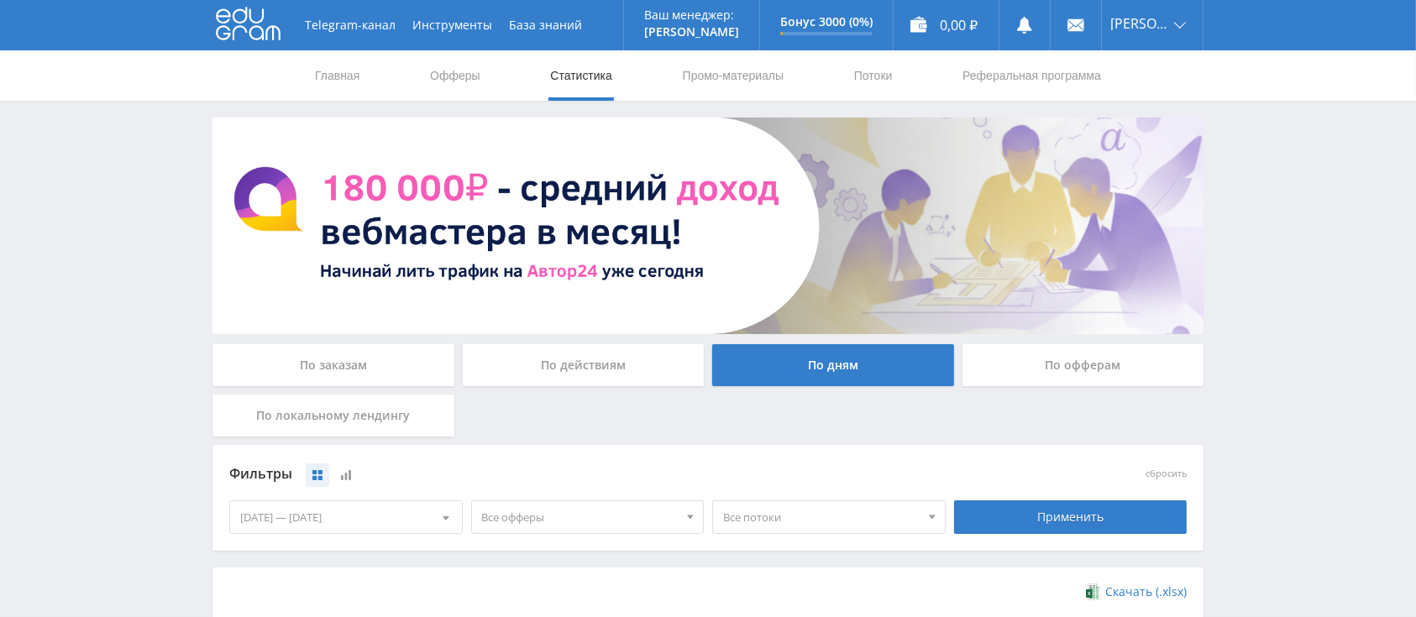
click at [1076, 365] on div "По офферам" at bounding box center [1083, 365] width 242 height 42
click at [0, 0] on input "По офферам" at bounding box center [0, 0] width 0 height 0
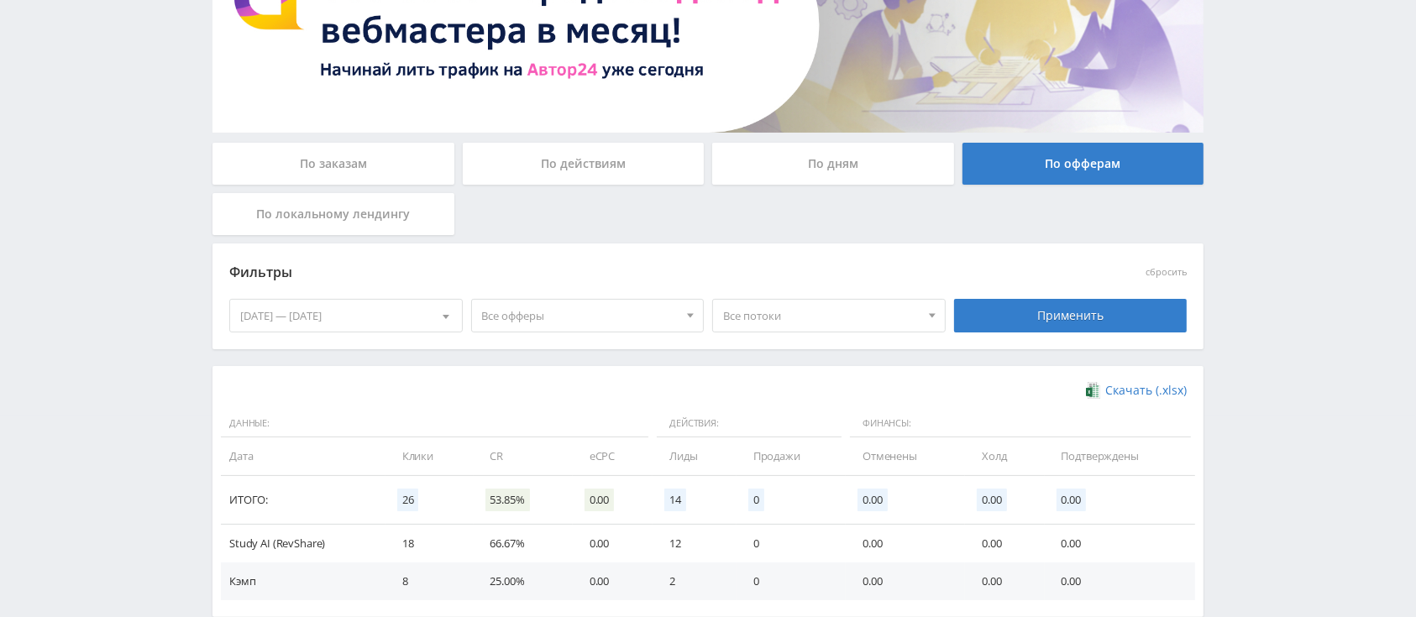
scroll to position [223, 0]
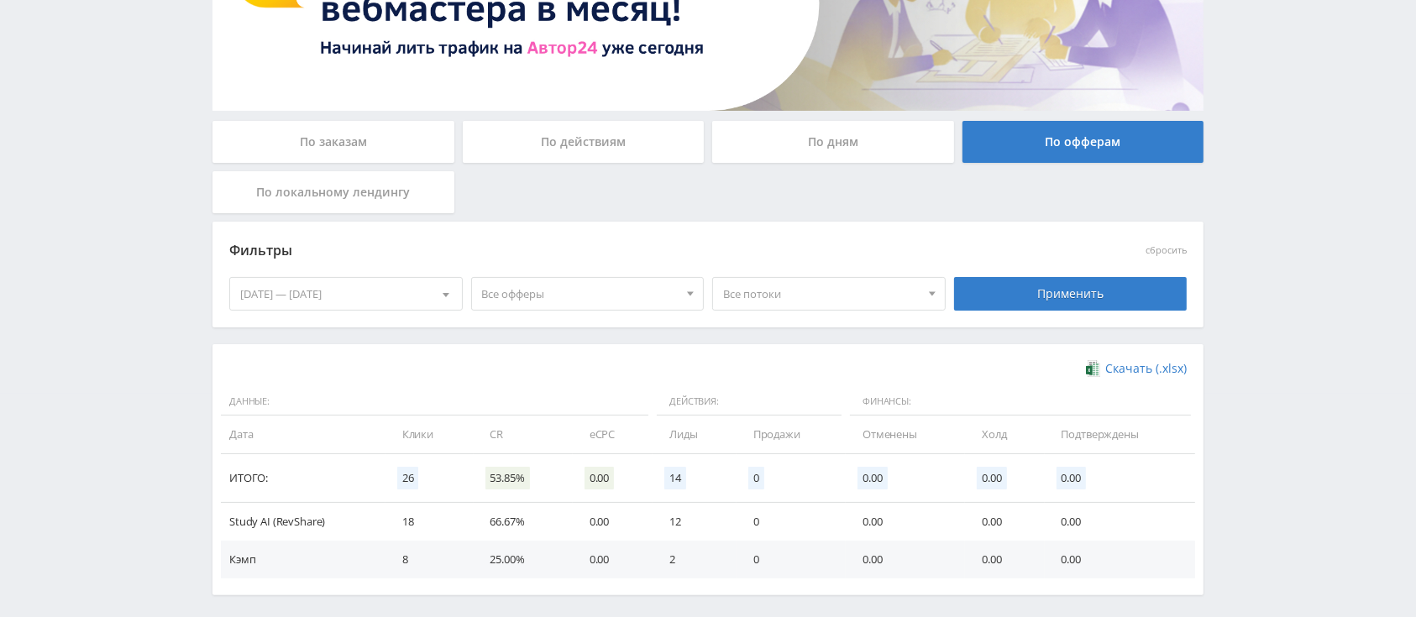
click at [390, 144] on div "По заказам" at bounding box center [333, 142] width 242 height 42
click at [0, 0] on input "По заказам" at bounding box center [0, 0] width 0 height 0
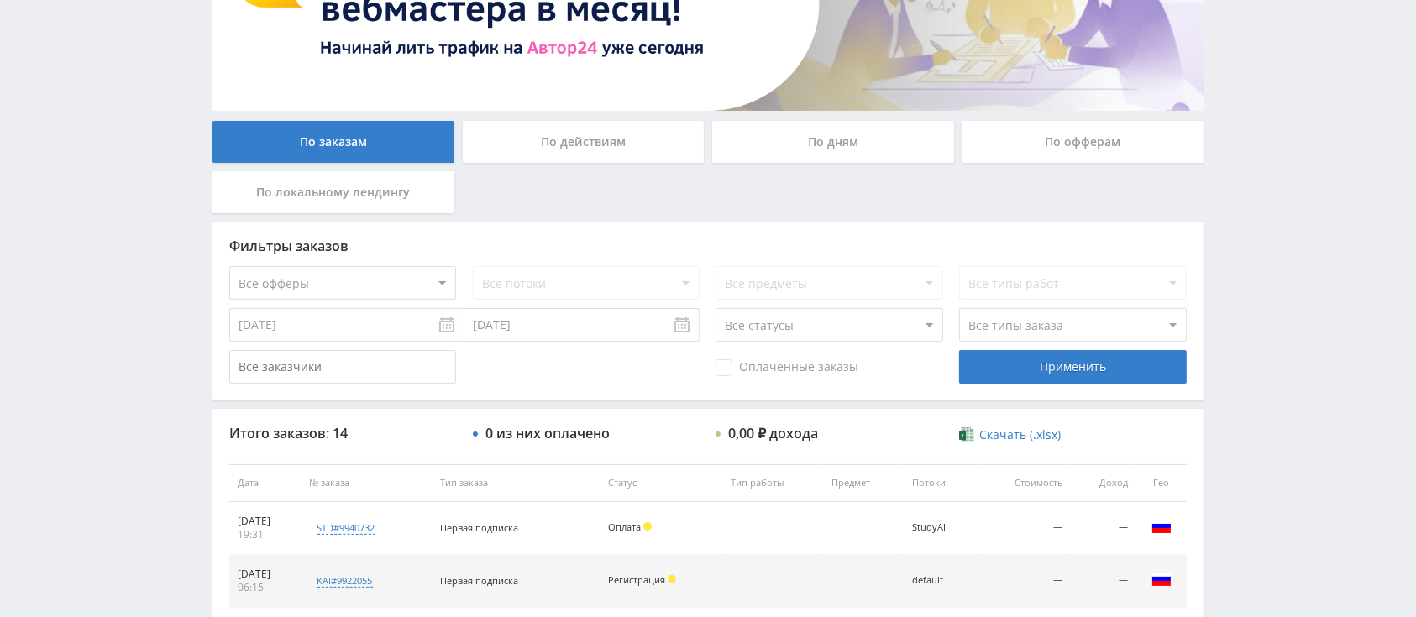
click at [360, 271] on select "Все офферы MyStylus MyStylus - Revshare Кэмп Studybay Автор24 Studybay Brazil S…" at bounding box center [342, 283] width 227 height 34
select select "340"
click at [974, 359] on div "Применить" at bounding box center [1072, 367] width 227 height 34
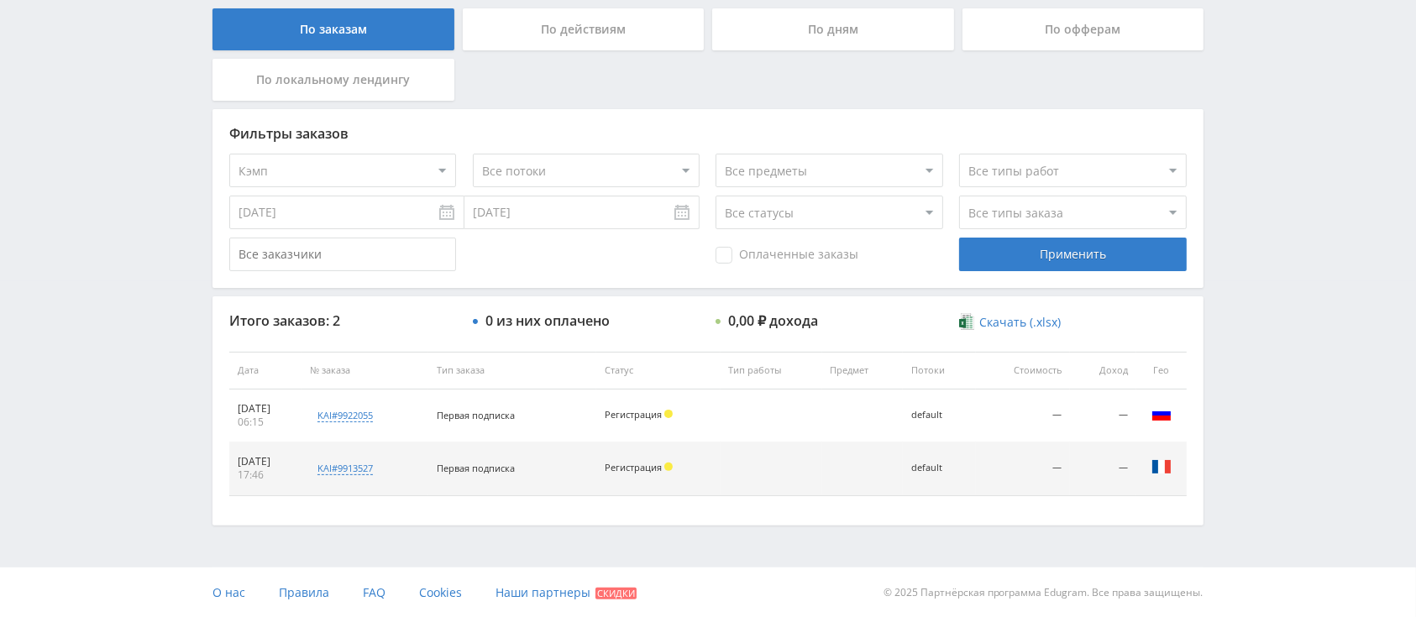
scroll to position [0, 0]
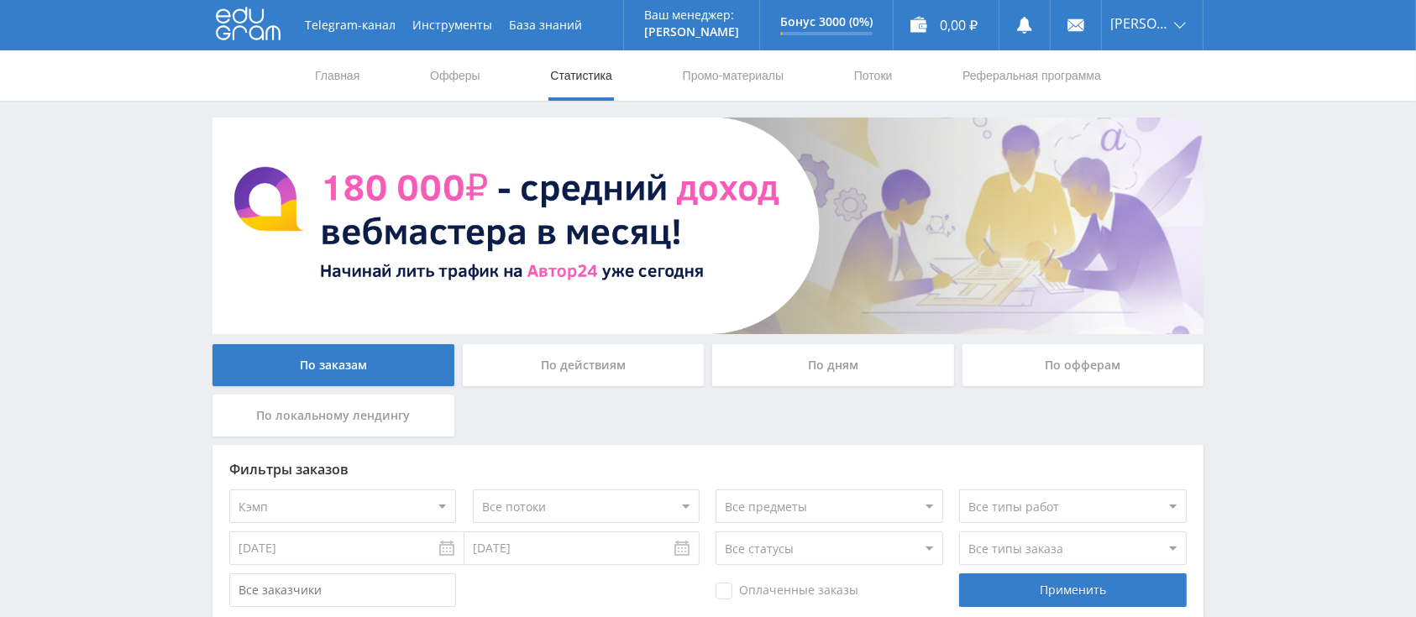
click at [118, 279] on div "Telegram-канал Инструменты База знаний Ваш менеджер: Alex Alex Online @edugram_…" at bounding box center [708, 477] width 1416 height 954
click at [359, 60] on link "Главная" at bounding box center [337, 75] width 48 height 50
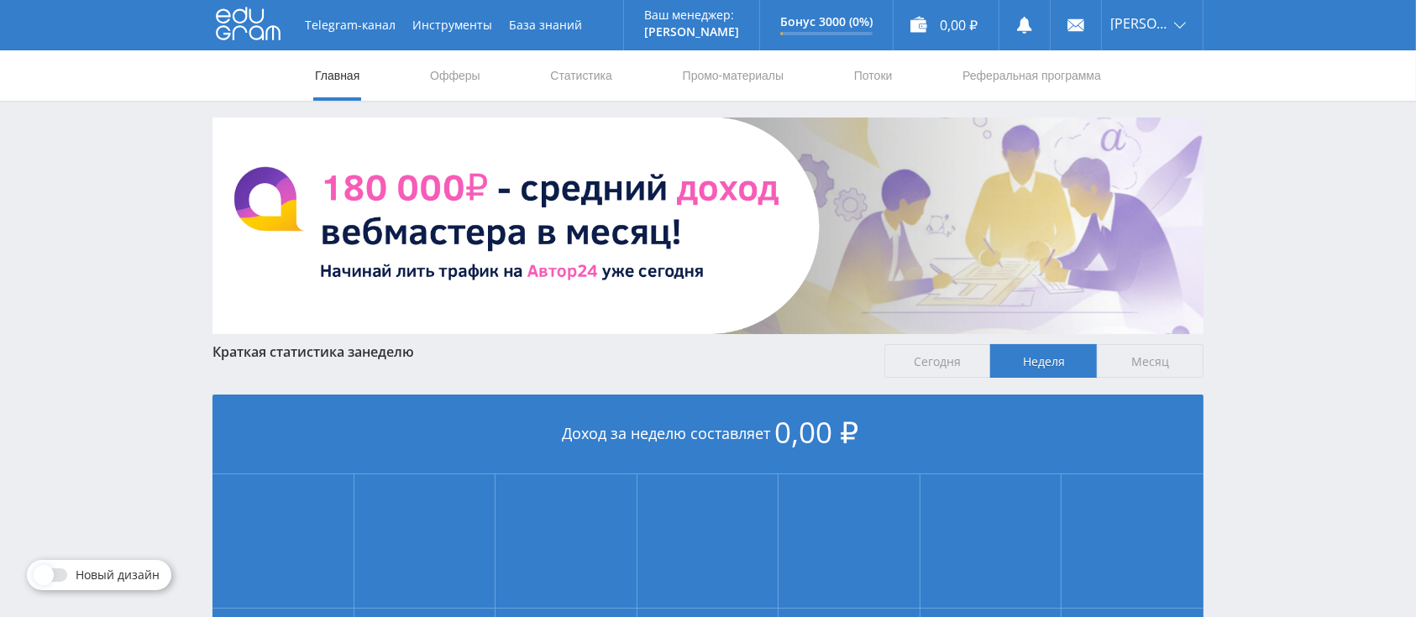
click at [447, 204] on img at bounding box center [707, 226] width 991 height 217
click at [605, 92] on link "Статистика" at bounding box center [580, 75] width 65 height 50
